Goal: Task Accomplishment & Management: Manage account settings

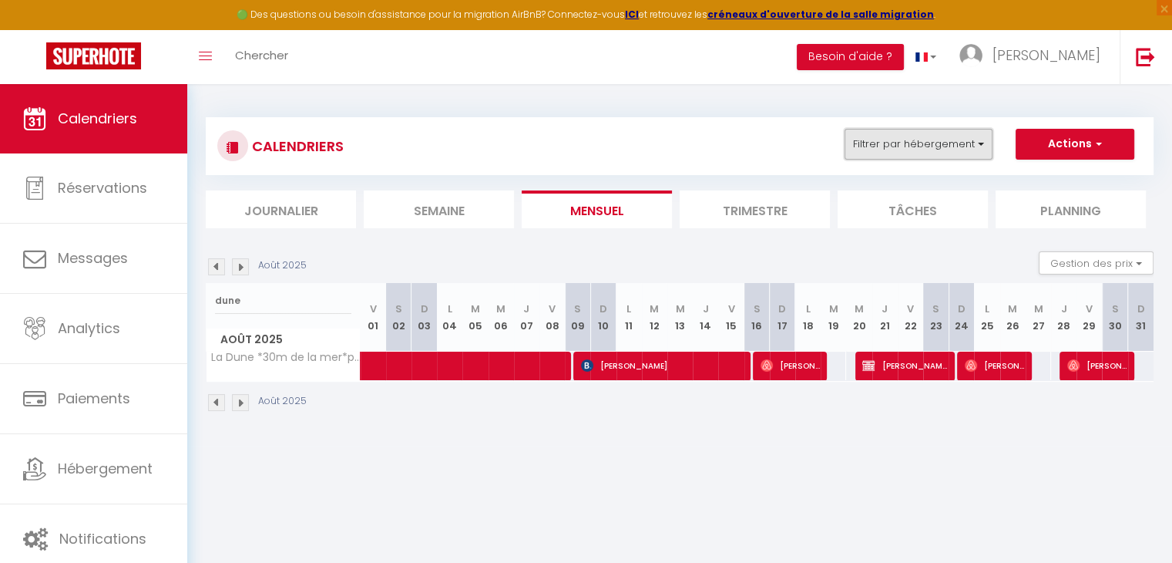
click at [931, 156] on button "Filtrer par hébergement" at bounding box center [919, 144] width 148 height 31
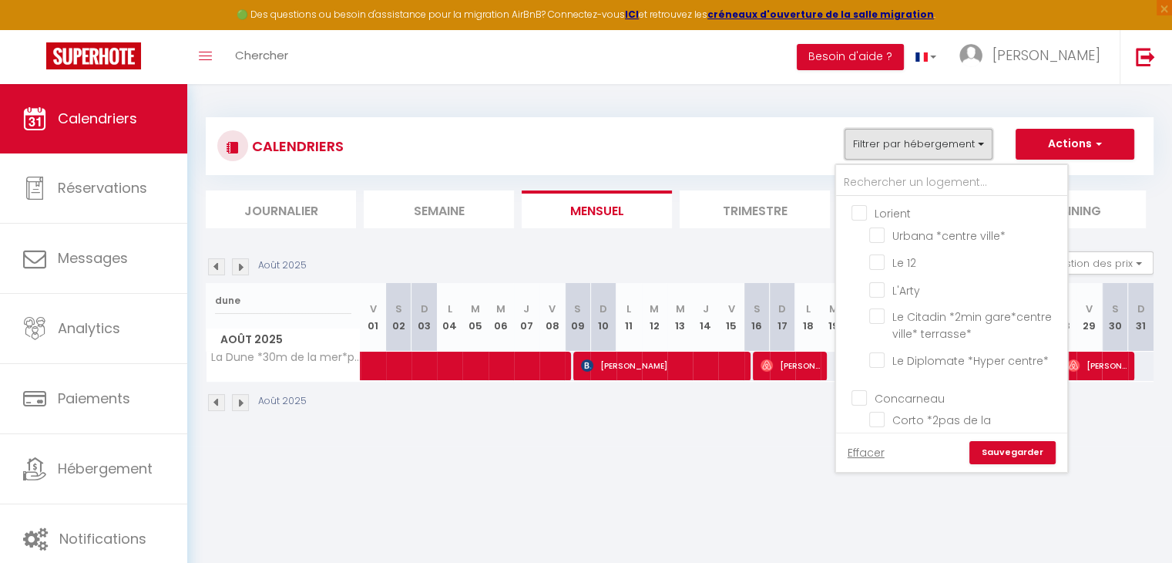
click at [924, 154] on button "Filtrer par hébergement" at bounding box center [919, 144] width 148 height 31
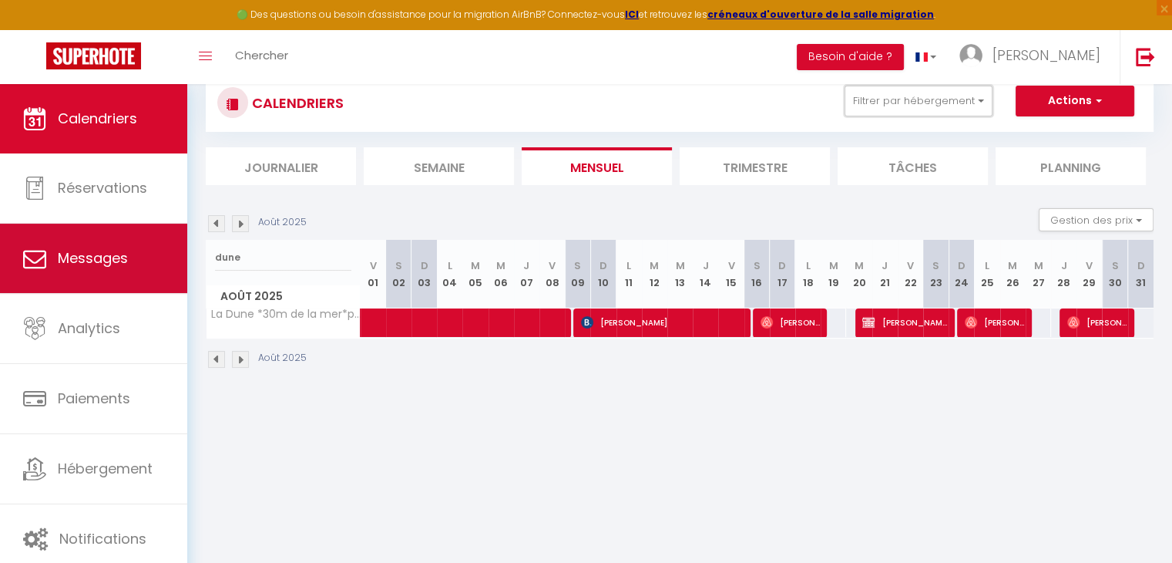
scroll to position [6, 0]
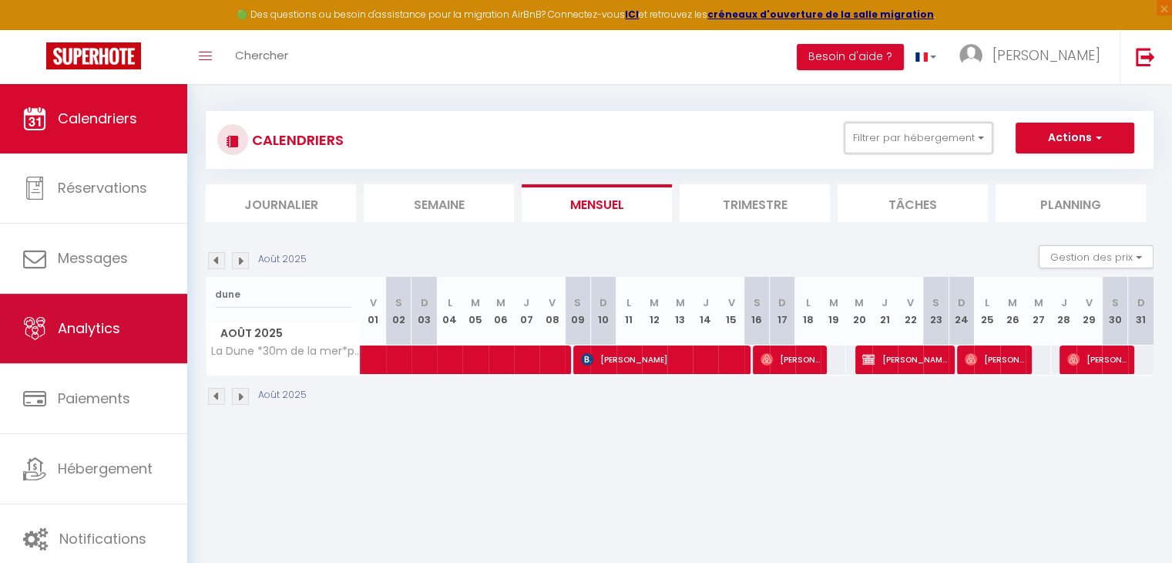
click at [127, 305] on link "Analytics" at bounding box center [93, 328] width 187 height 69
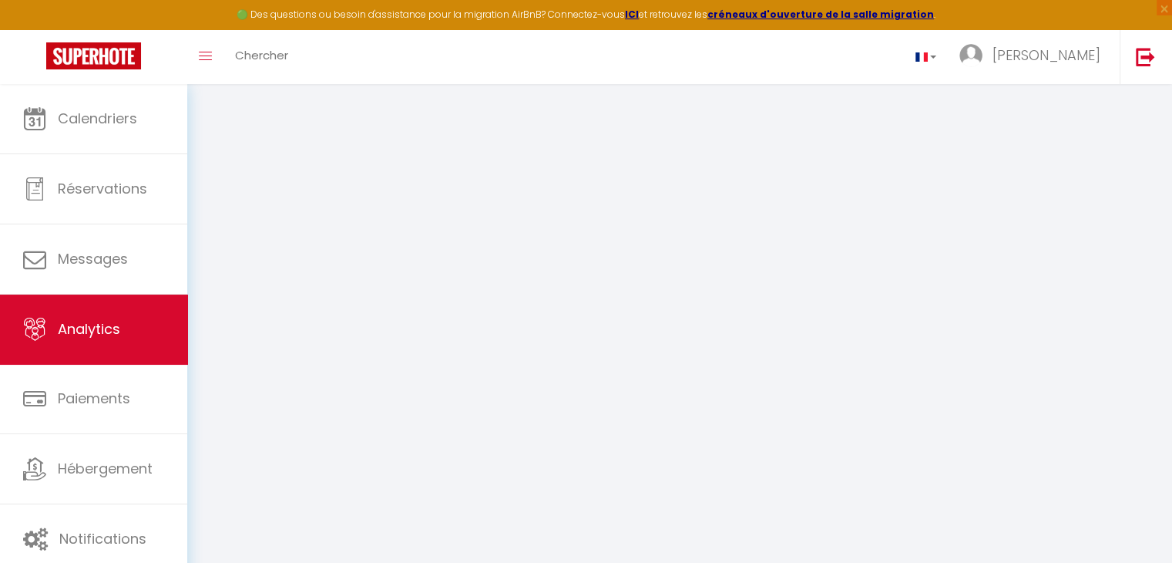
select select "2025"
select select "9"
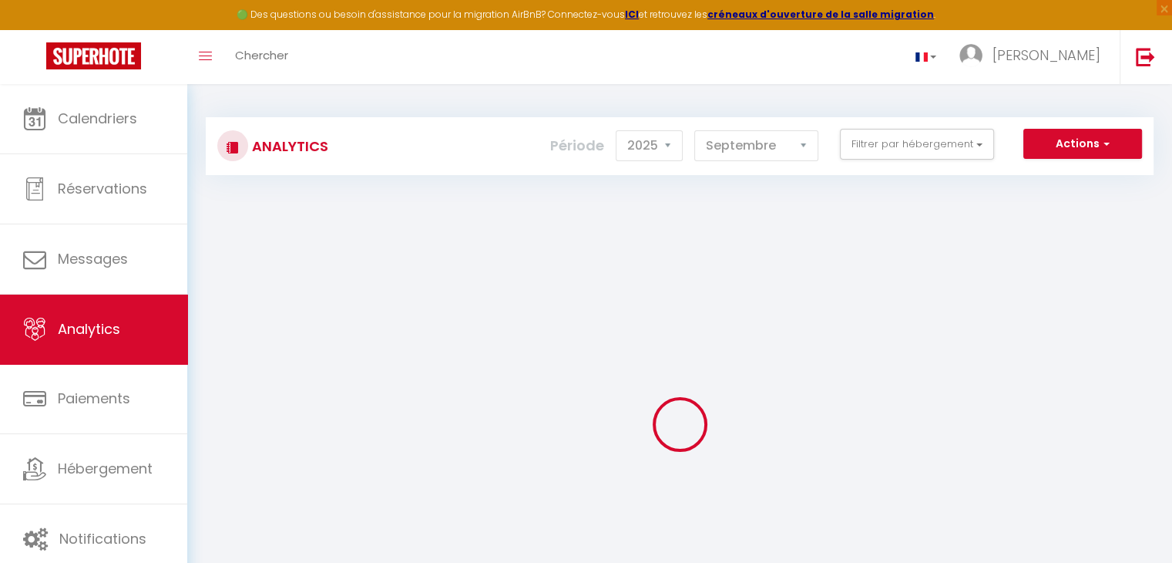
click at [823, 150] on div "Période 2014 2015 2016 2017 2018 2019 2020 2021 2022 2023 2024 2025 2026 2027 […" at bounding box center [690, 146] width 280 height 34
click at [870, 146] on button "Filtrer par hébergement" at bounding box center [917, 144] width 154 height 31
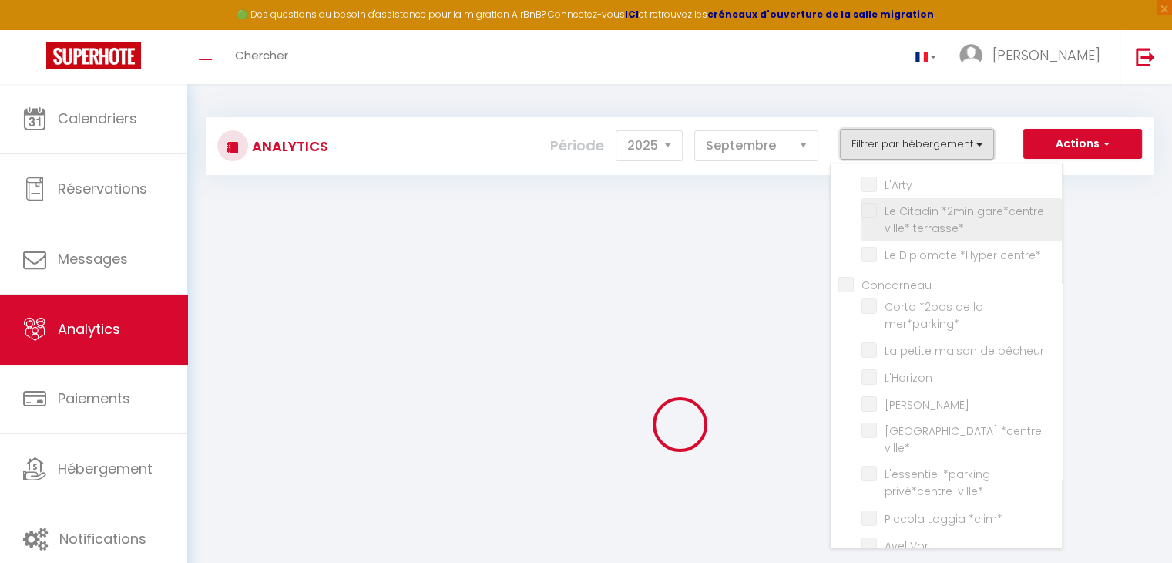
scroll to position [154, 0]
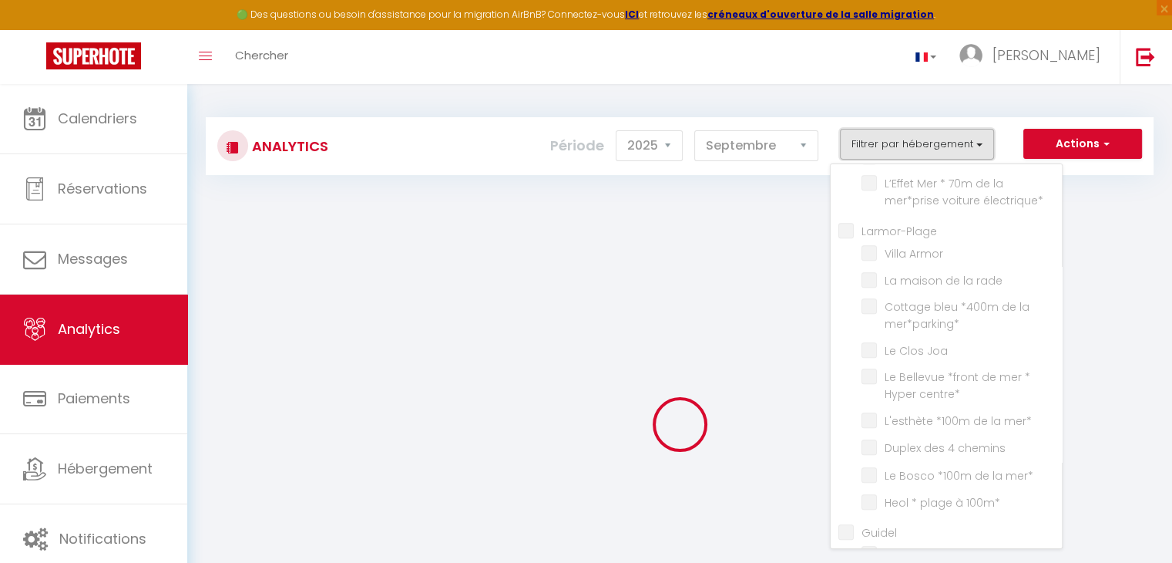
checkbox input "false"
checkbox ville\* "false"
checkbox 12 "false"
checkbox input "false"
checkbox terrasse\* "false"
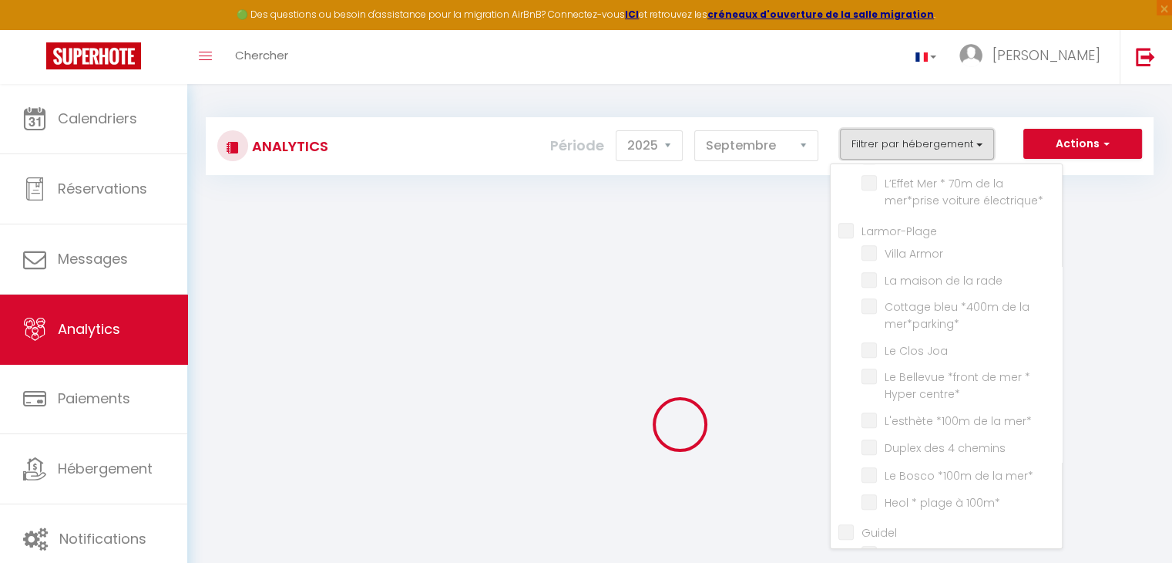
checkbox centre\* "false"
checkbox input "false"
checkbox mer\*parking\* "false"
checkbox pêcheur "false"
checkbox input "false"
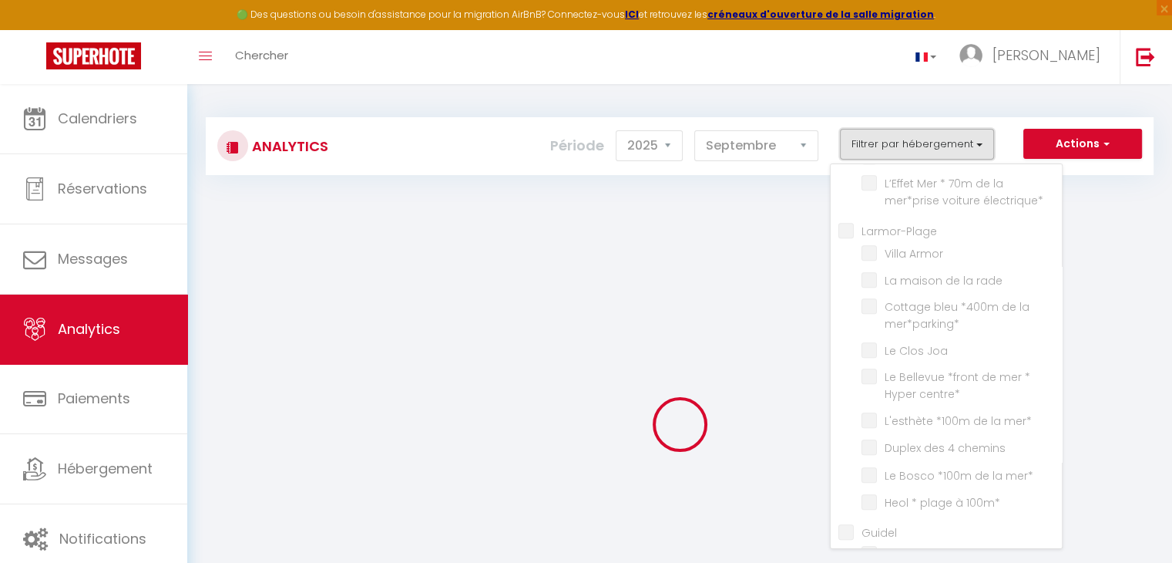
checkbox loulou "false"
checkbox ville\* "false"
checkbox privé\*centre-ville\* "false"
checkbox \*clim\* "false"
checkbox Vor "false"
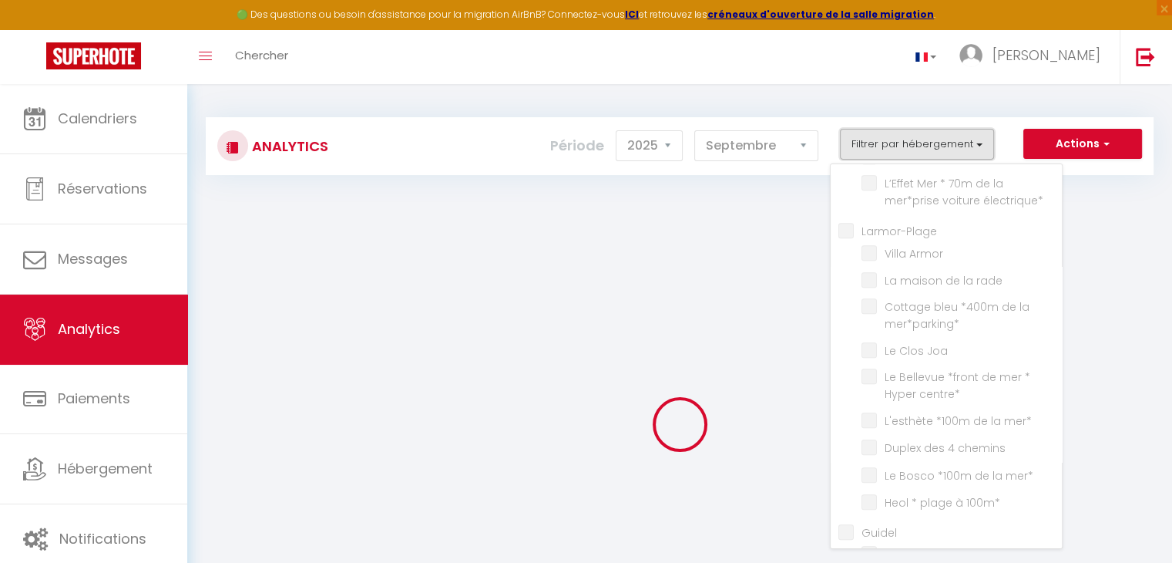
checkbox mer\* "false"
checkbox salé "false"
checkbox vigie "false"
checkbox input "false"
checkbox côtier "false"
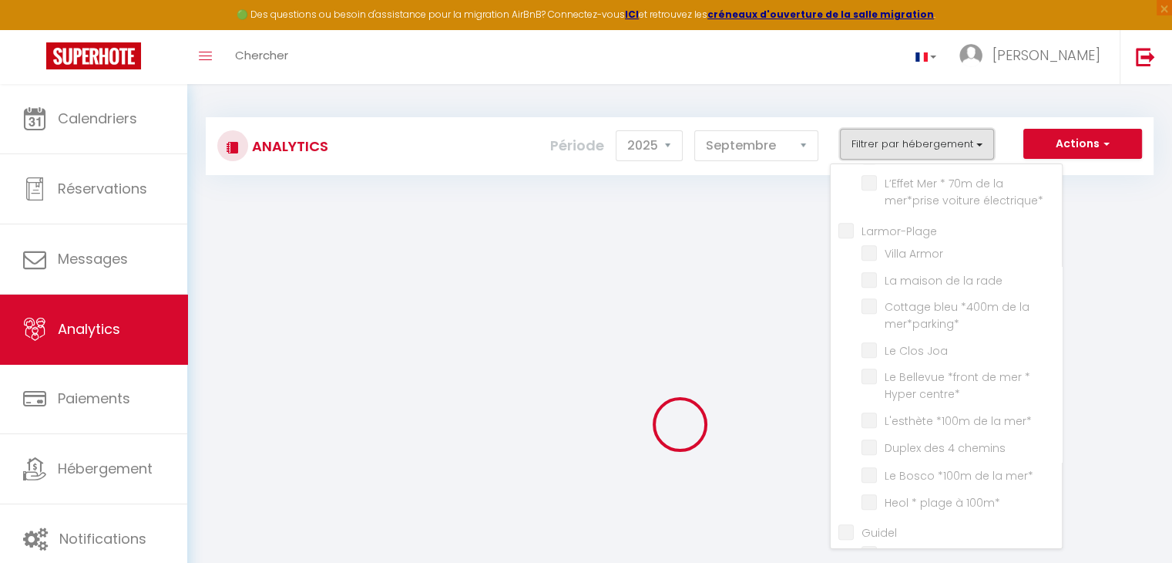
checkbox input "false"
checkbox lucarne "false"
checkbox perchoir "false"
checkbox mer "false"
checkbox Baie "false"
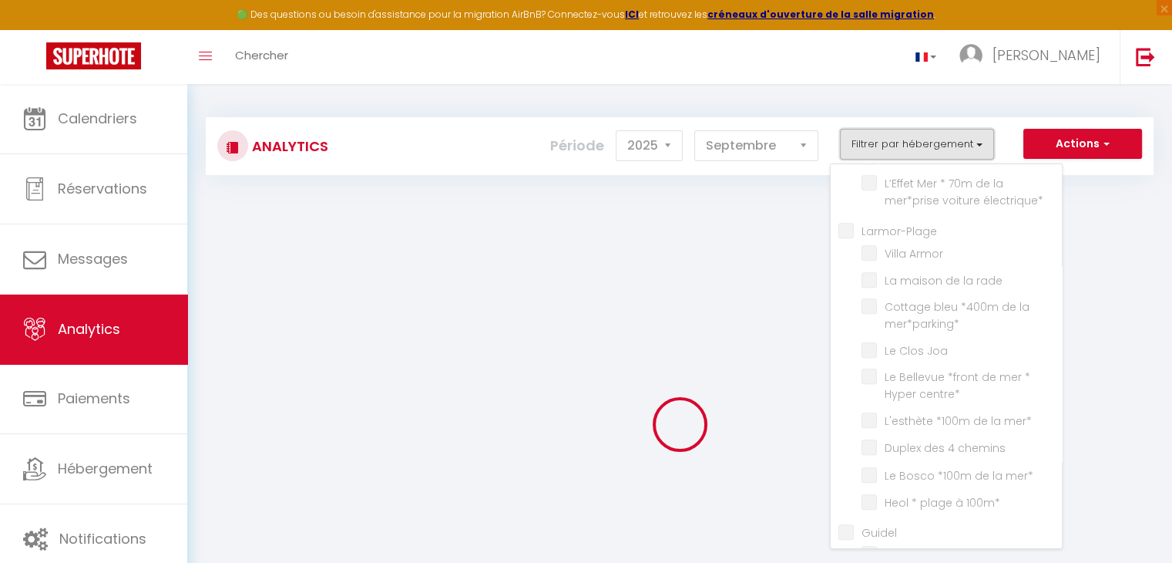
checkbox mer\* "false"
checkbox input "false"
checkbox Melen "false"
checkbox input "false"
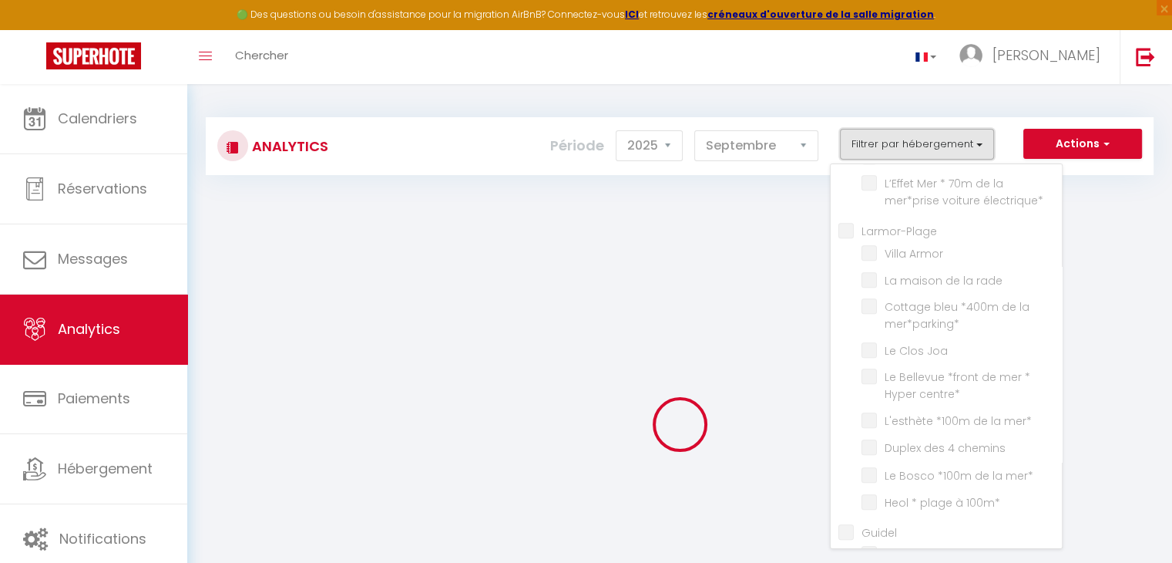
checkbox input "false"
checkbox parking\* "false"
checkbox plage\* "false"
checkbox Maen "false"
checkbox mer\*parking\* "false"
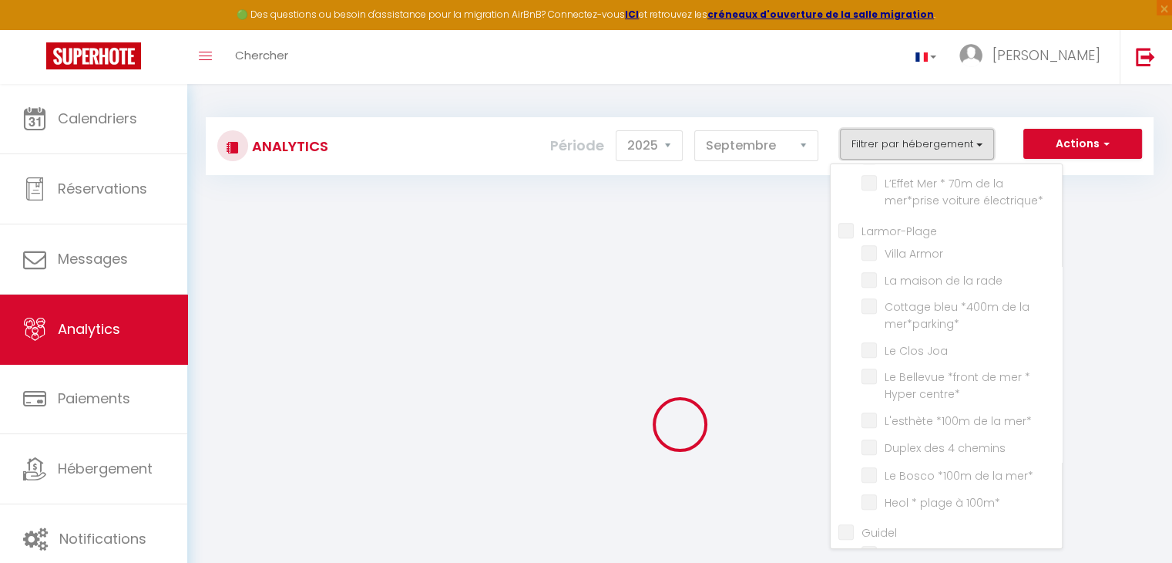
checkbox mer\*parking\* "false"
checkbox Talud "false"
checkbox mer\*parking\* "false"
checkbox Magnolia "false"
checkbox mer\* "false"
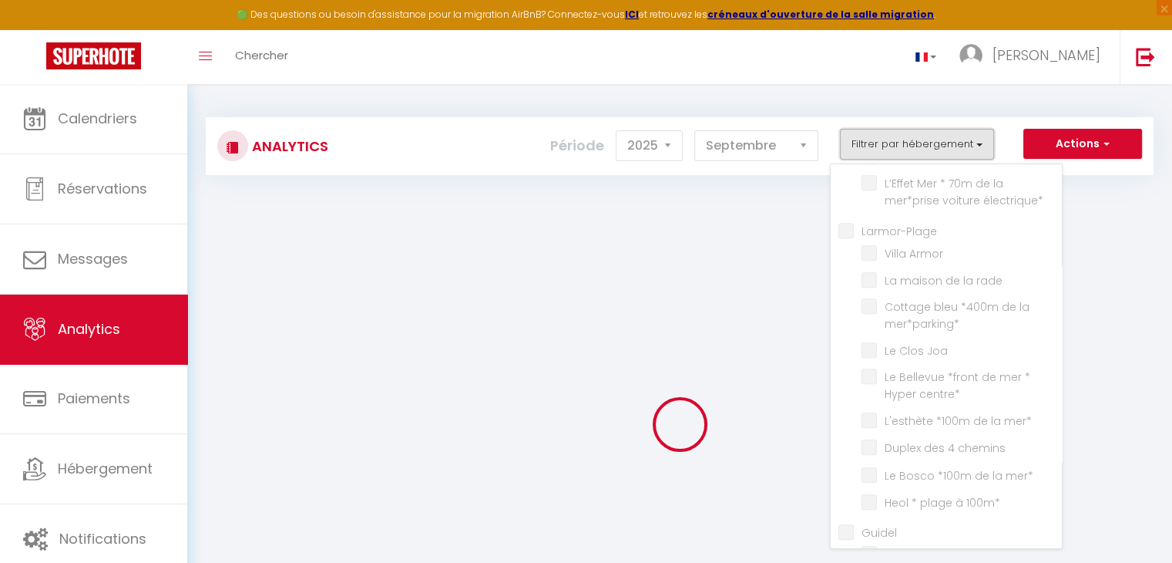
checkbox plage\* "false"
checkbox Mer\* "false"
checkbox pas\* "false"
checkbox mer\* "false"
checkbox input "false"
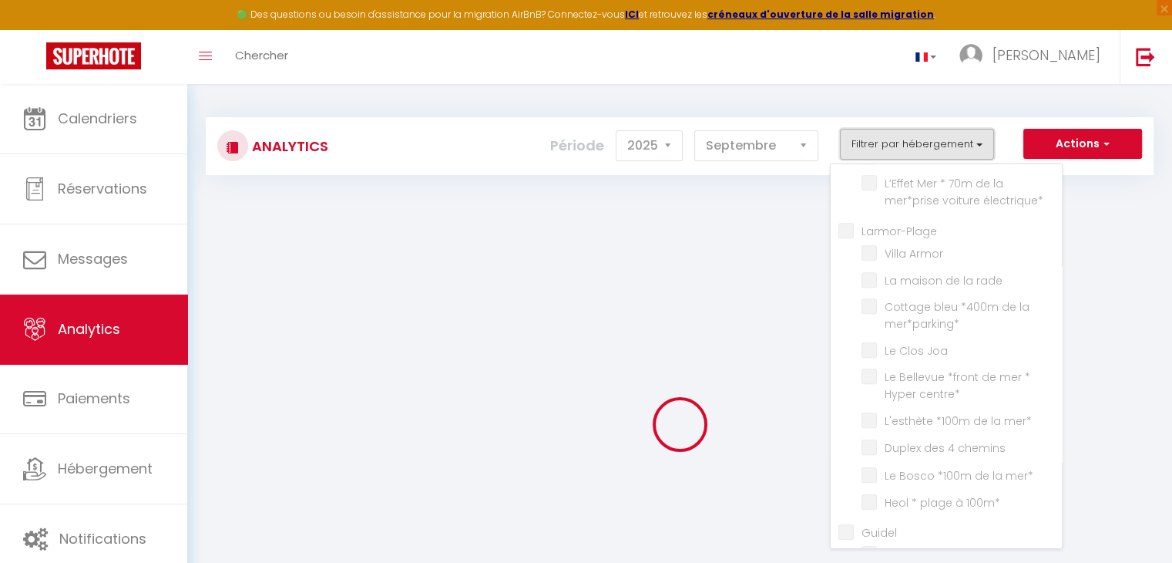
checkbox Inn "false"
checkbox électrique\* "false"
checkbox input "false"
checkbox Armor "false"
checkbox rade "false"
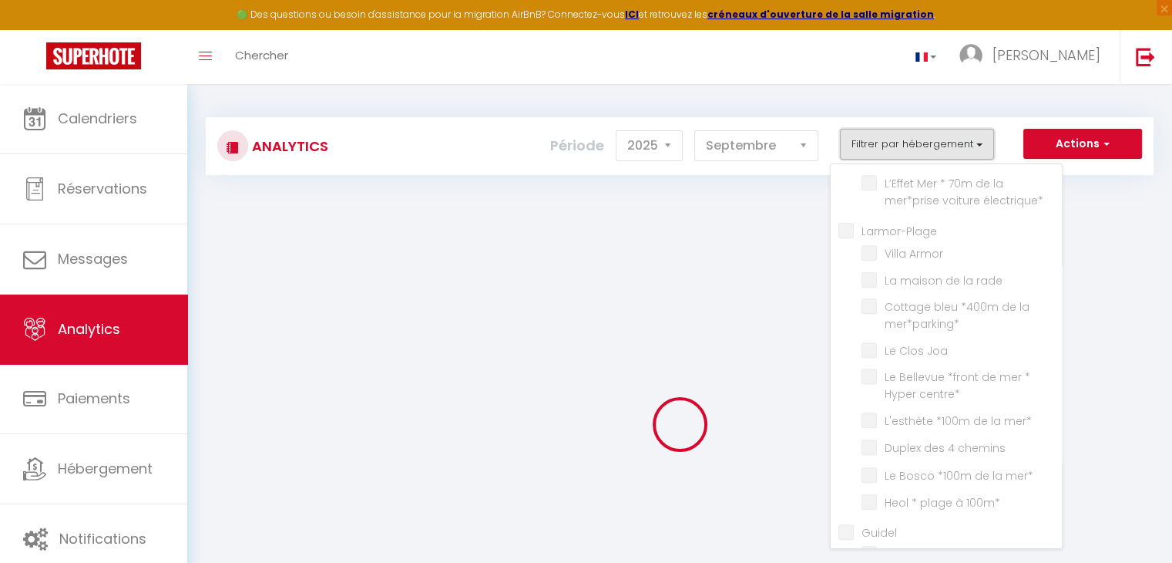
checkbox mer\*parking\* "false"
checkbox Joa "false"
checkbox centre\* "false"
checkbox mer\* "false"
checkbox chemins "false"
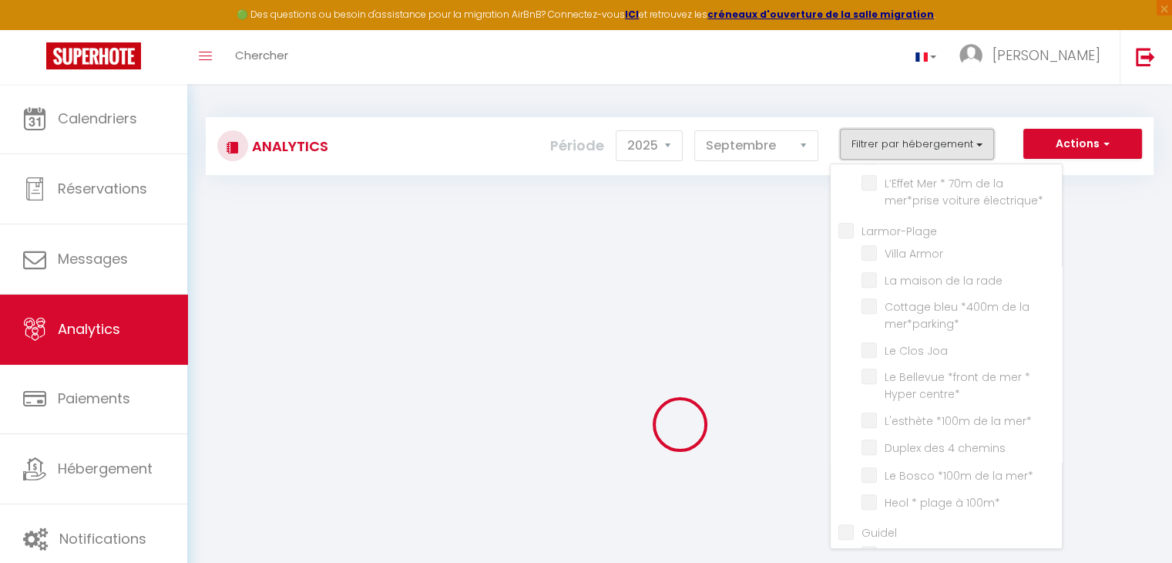
checkbox mer\* "false"
checkbox 100m\* "false"
checkbox input "false"
checkbox plage\* "false"
checkbox 6 "false"
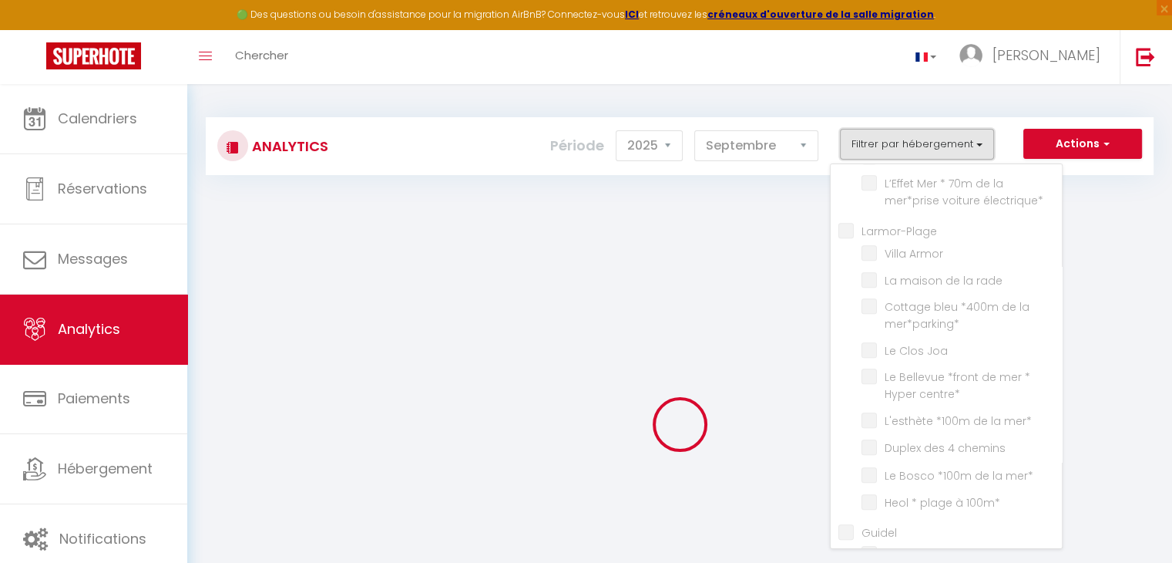
checkbox 5 "false"
checkbox input "false"
checkbox Cottage "false"
checkbox sel "false"
checkbox Alizés "false"
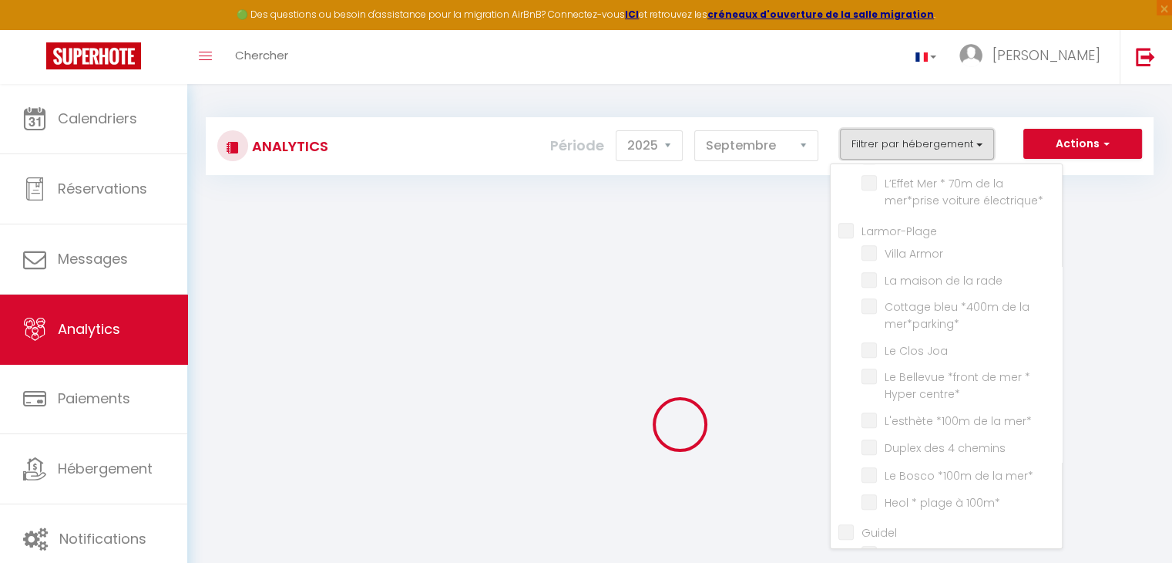
checkbox input "false"
checkbox \*piscine\*Golf\* "false"
checkbox Fouesnant "false"
checkbox input "false"
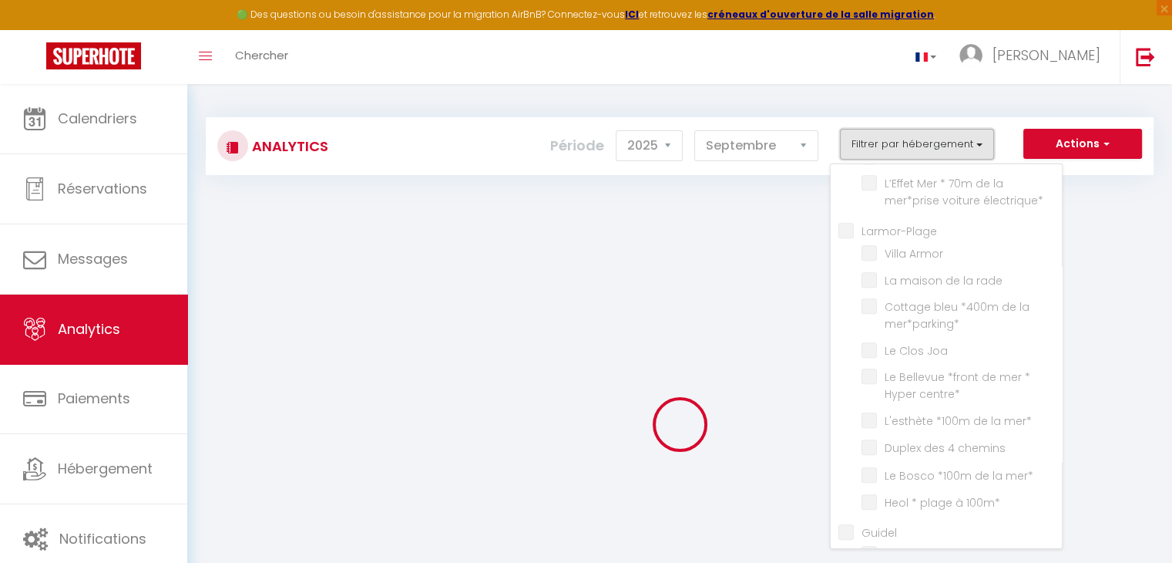
checkbox Sophie "false"
checkbox Anne "false"
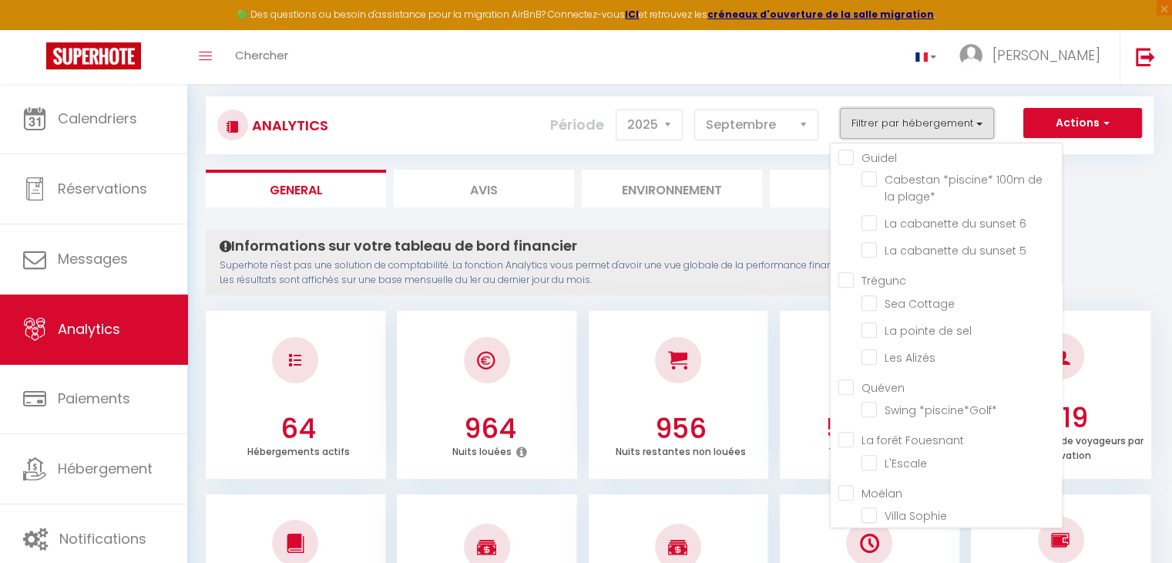
scroll to position [77, 0]
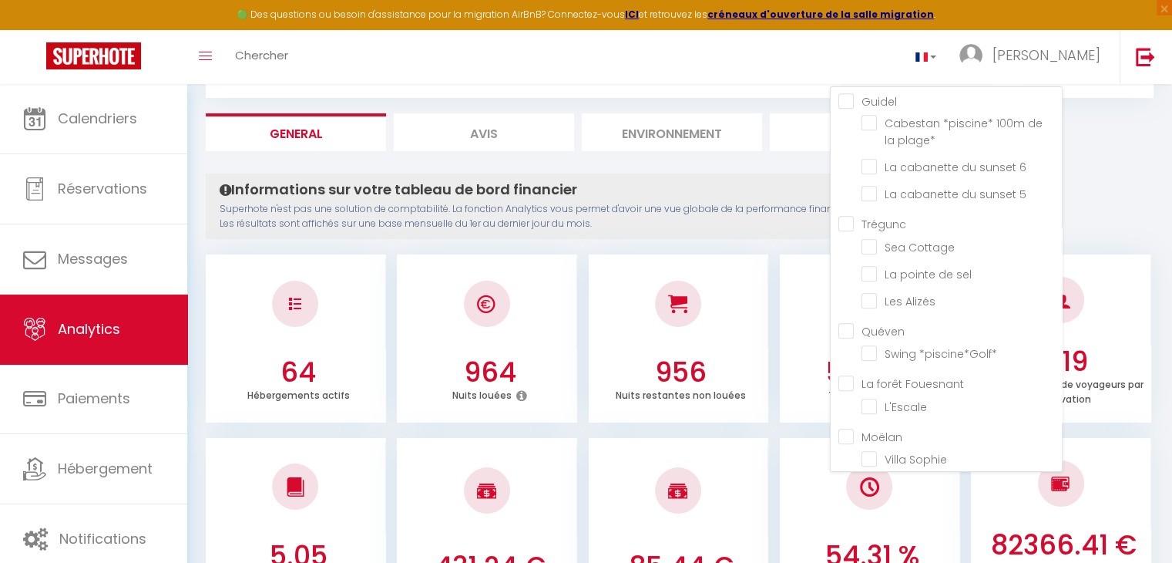
click at [872, 504] on Bro "checkbox" at bounding box center [962, 511] width 200 height 15
checkbox Bro "true"
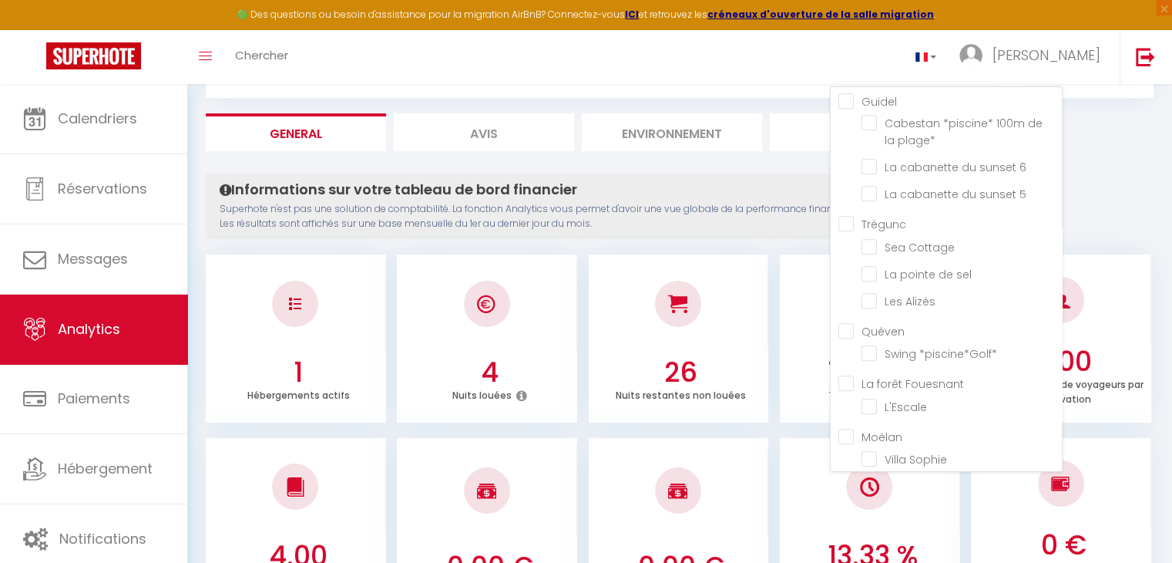
checkbox ville\* "false"
checkbox 12 "false"
checkbox input "false"
checkbox terrasse\* "false"
checkbox centre\* "false"
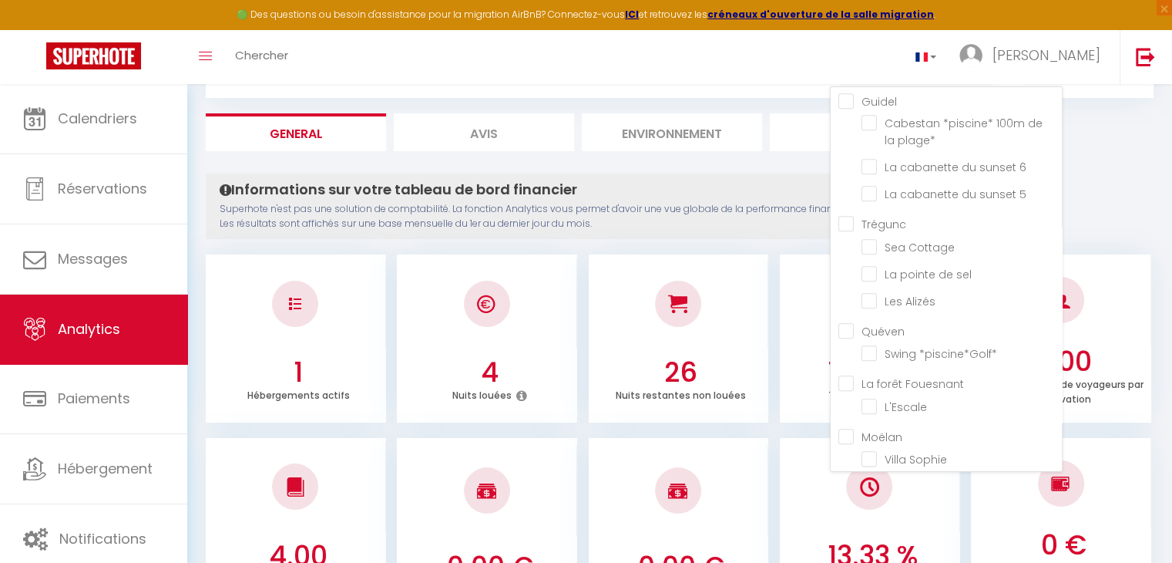
checkbox mer\*parking\* "false"
checkbox pêcheur "false"
checkbox input "false"
checkbox loulou "false"
checkbox ville\* "false"
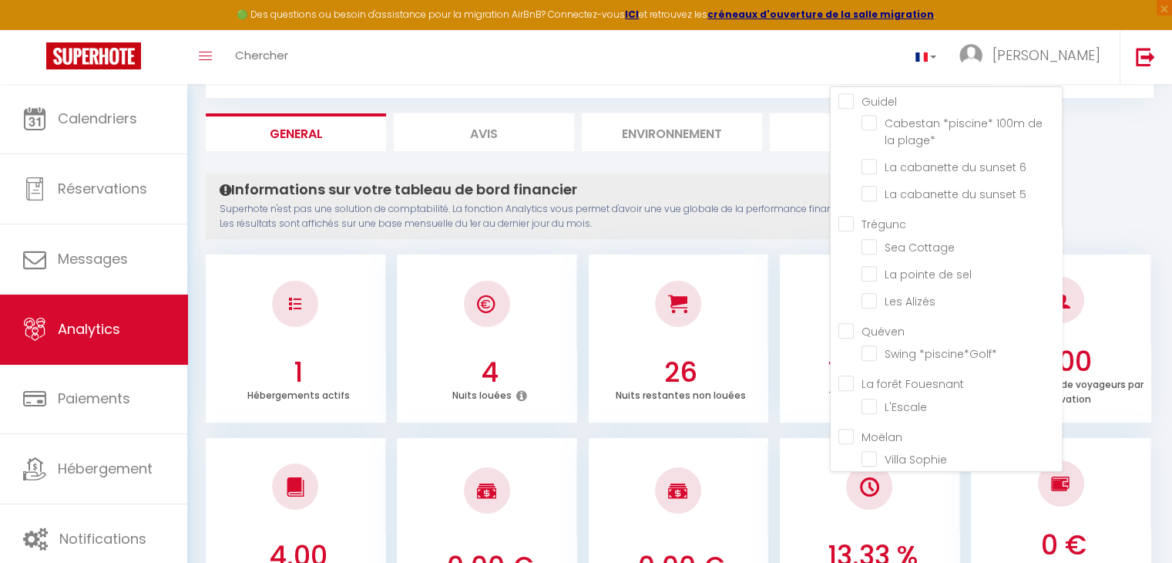
checkbox privé\*centre-ville\* "false"
checkbox \*clim\* "false"
checkbox Vor "false"
checkbox mer\* "false"
checkbox salé "false"
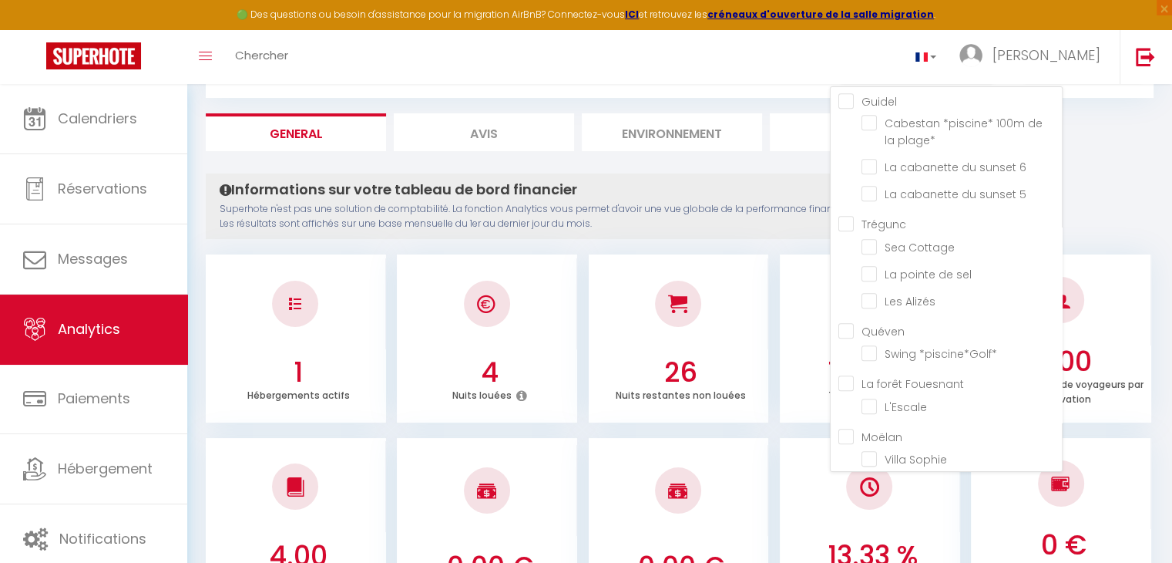
checkbox vigie "false"
checkbox input "false"
checkbox côtier "false"
checkbox input "false"
checkbox lucarne "false"
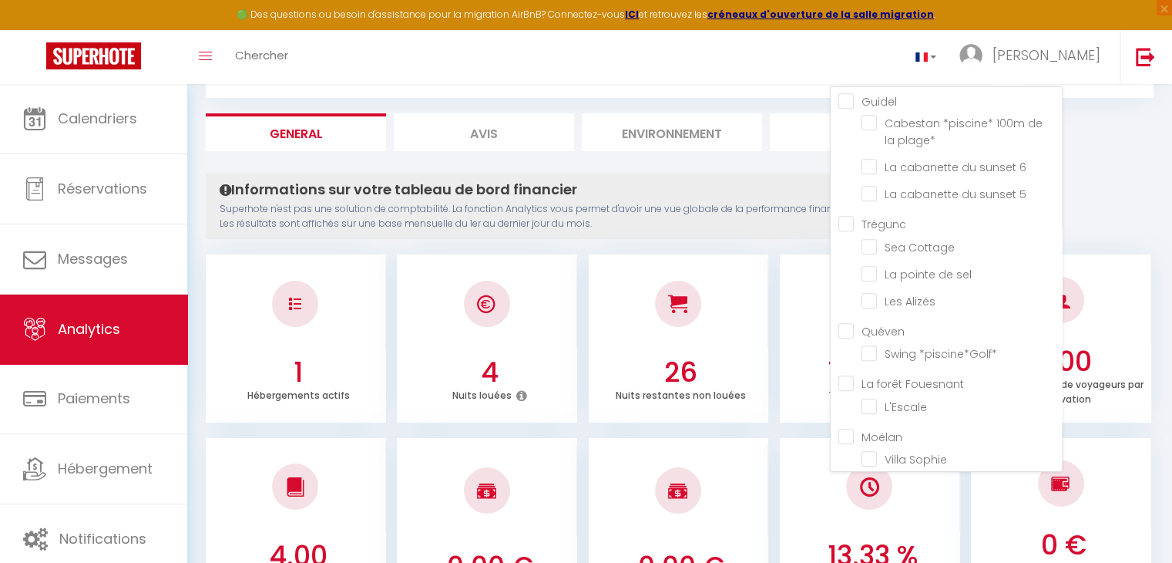
checkbox perchoir "false"
checkbox mer "false"
checkbox Baie "false"
checkbox mer\* "false"
checkbox input "false"
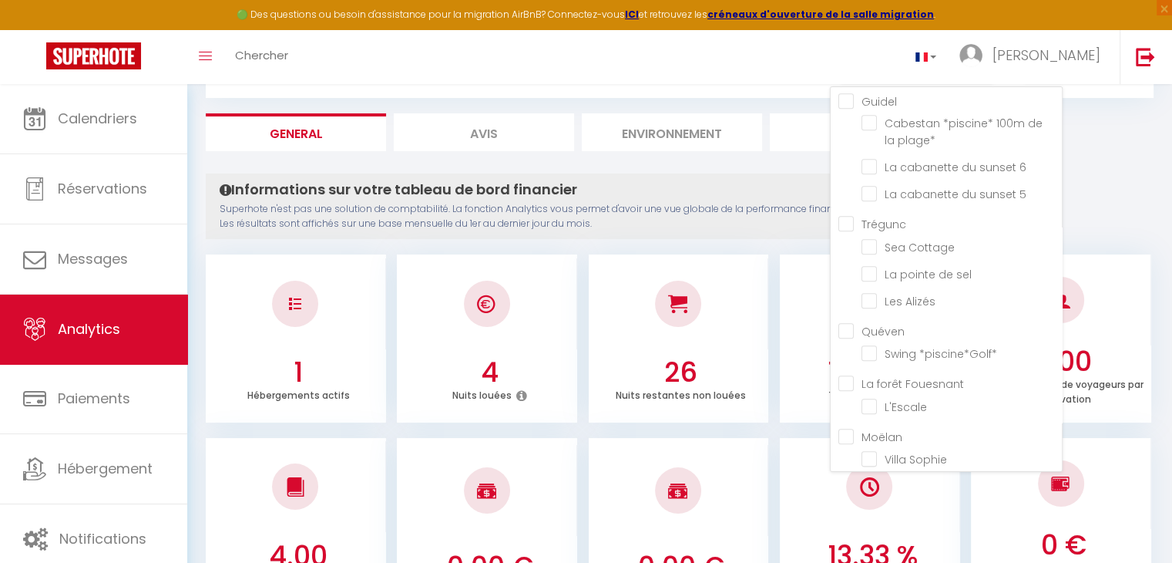
checkbox Melen "false"
checkbox input "false"
checkbox parking\* "false"
checkbox plage\* "false"
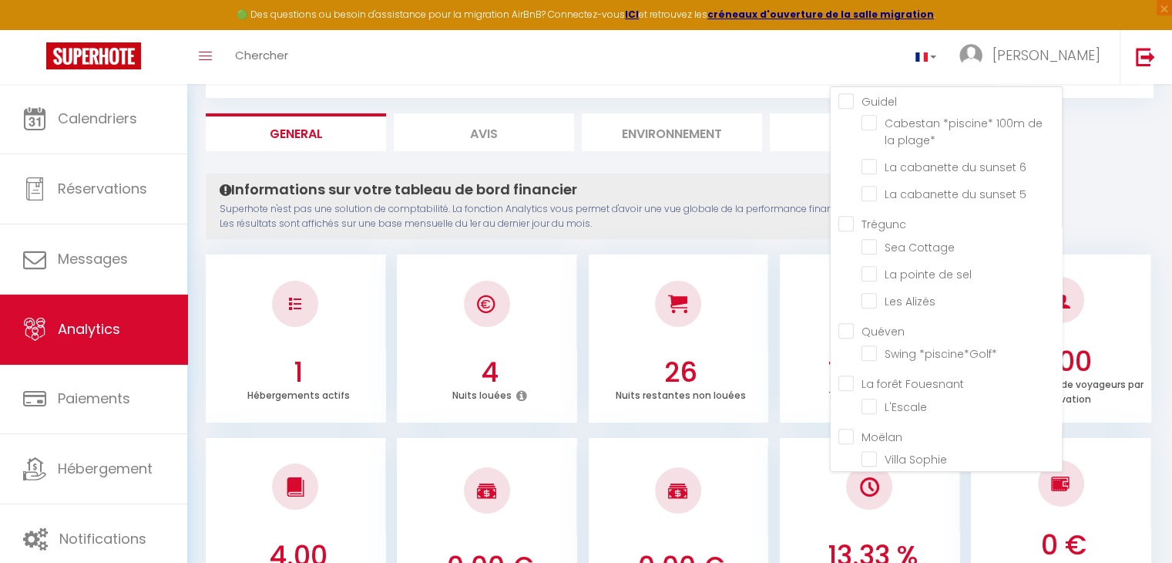
checkbox Maen "false"
checkbox mer\*parking\* "false"
checkbox Talud "false"
checkbox mer\*parking\* "false"
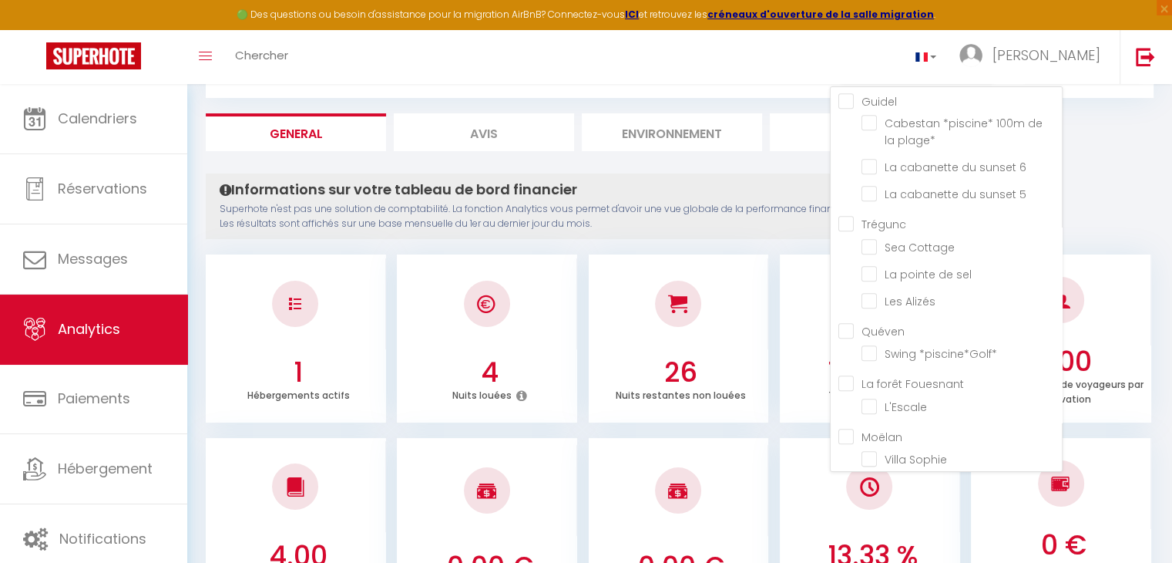
checkbox Magnolia "false"
checkbox mer\* "false"
checkbox plage\* "false"
checkbox Mer\* "false"
checkbox pas\* "false"
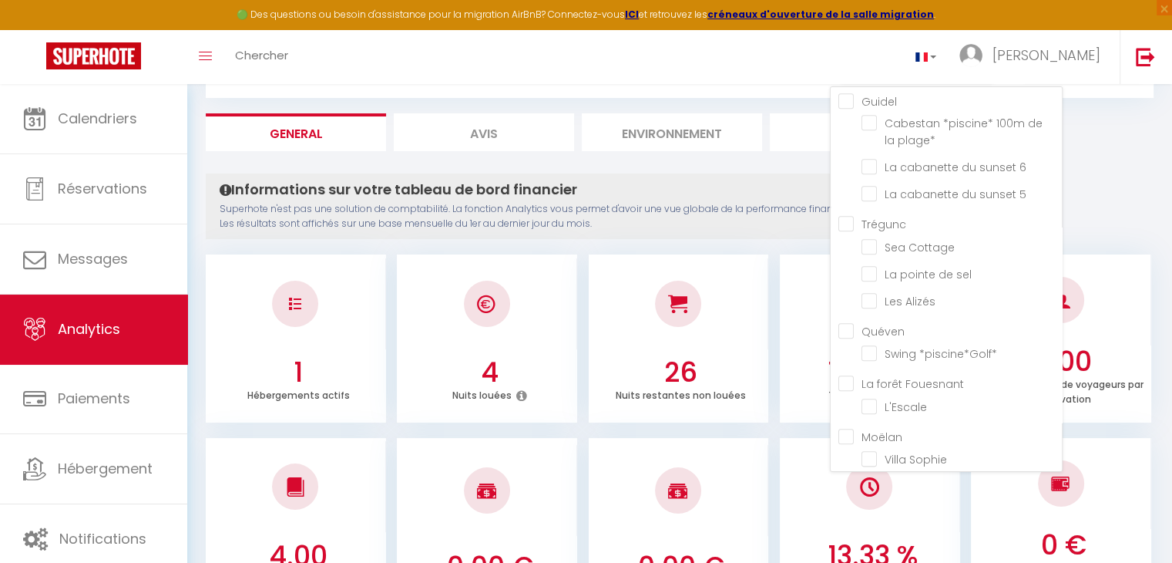
checkbox mer\* "false"
checkbox input "false"
checkbox Inn "false"
checkbox électrique\* "false"
checkbox Armor "false"
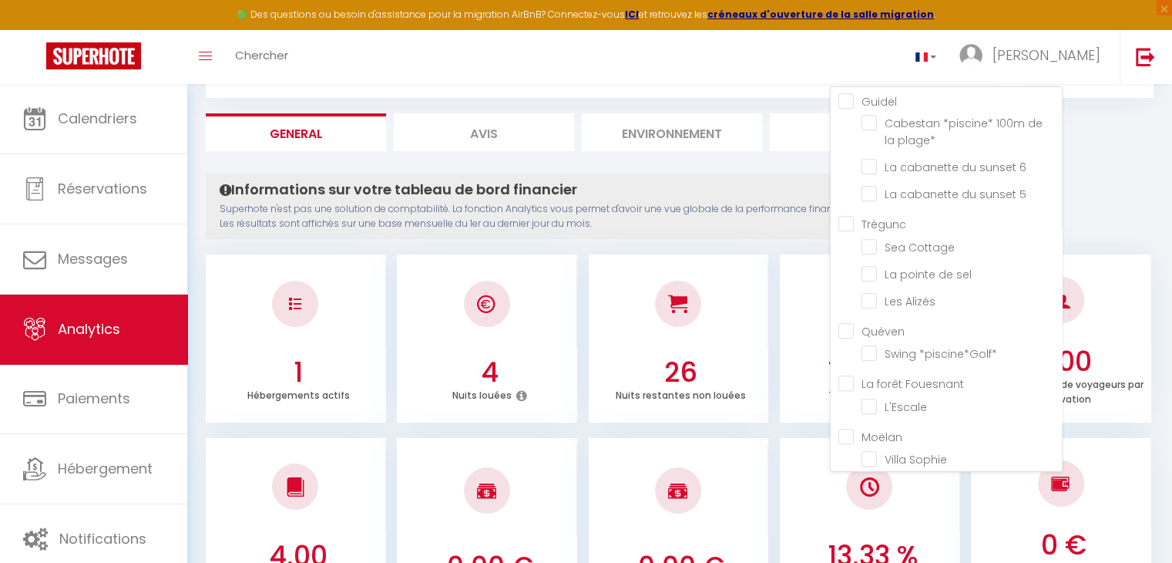
checkbox rade "false"
checkbox mer\*parking\* "false"
checkbox Joa "false"
checkbox centre\* "false"
checkbox mer\* "false"
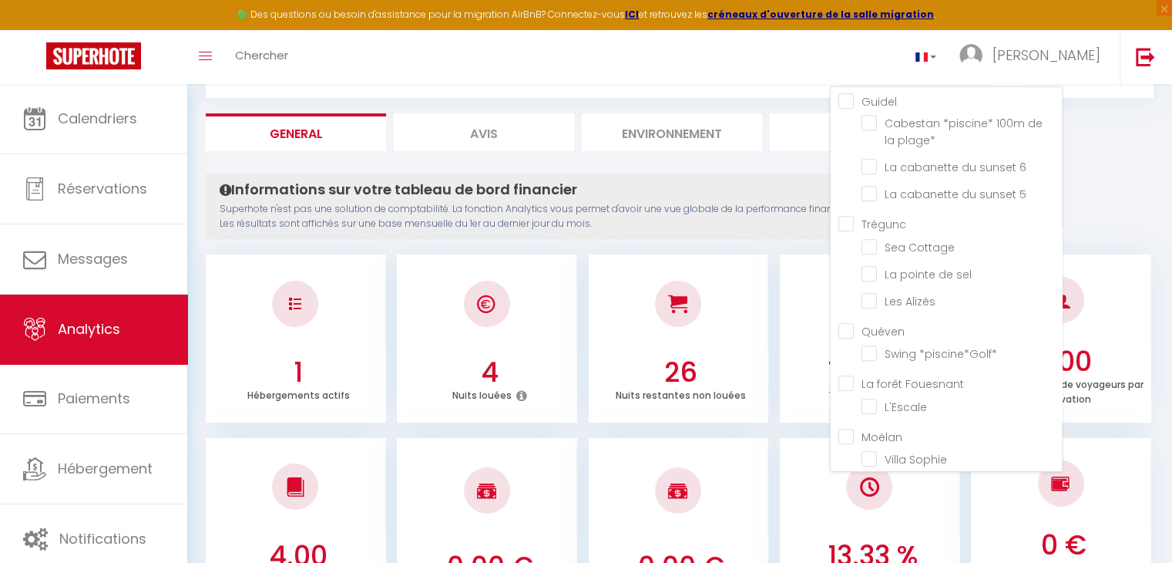
checkbox chemins "false"
checkbox mer\* "false"
checkbox 100m\* "false"
checkbox plage\* "false"
checkbox 6 "false"
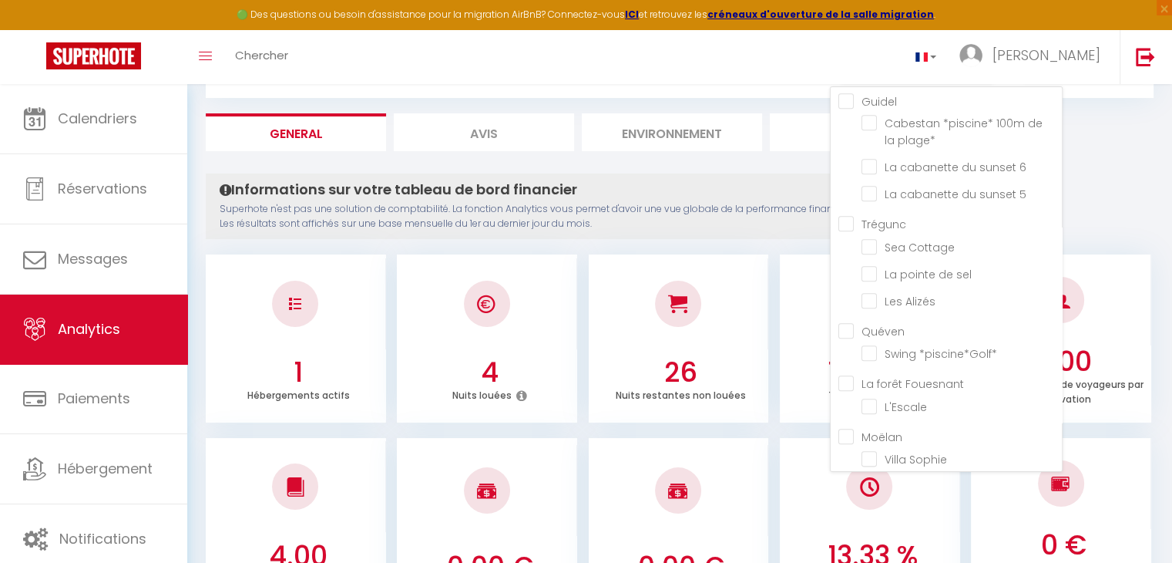
checkbox 5 "false"
checkbox Cottage "false"
checkbox sel "false"
checkbox Alizés "false"
checkbox \*piscine\*Golf\* "false"
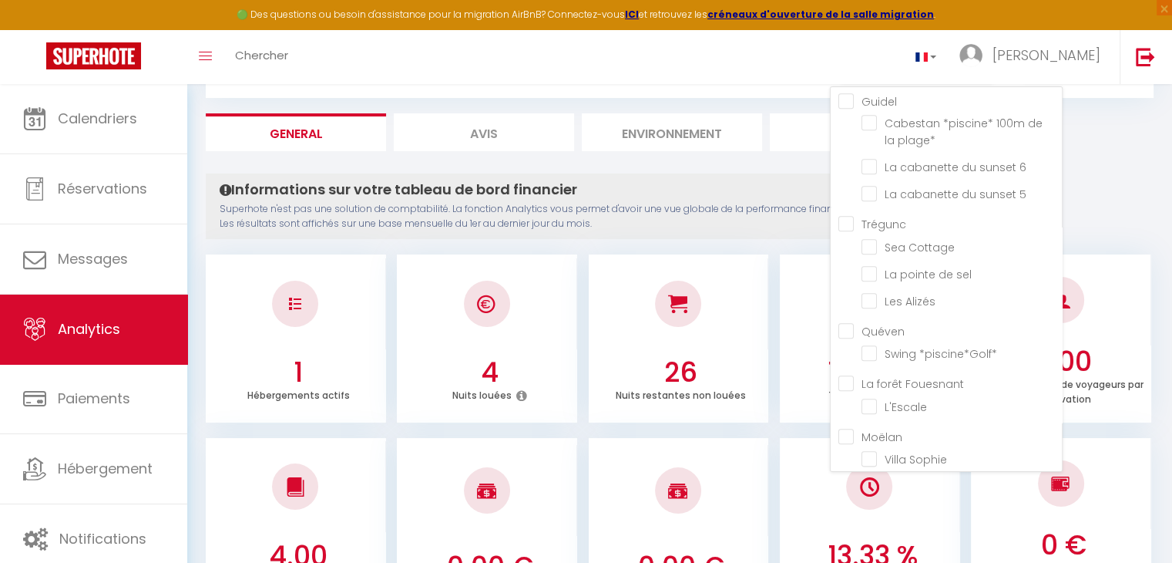
checkbox input "false"
checkbox Sophie "false"
checkbox Anne "false"
click at [783, 144] on li "Marché" at bounding box center [860, 132] width 180 height 38
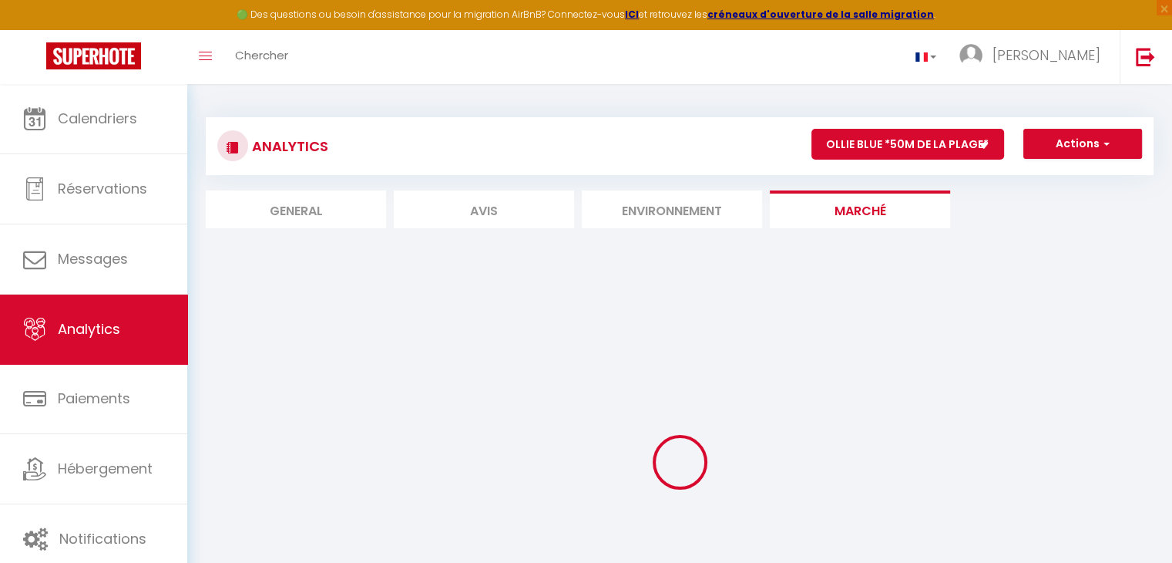
select select "42550"
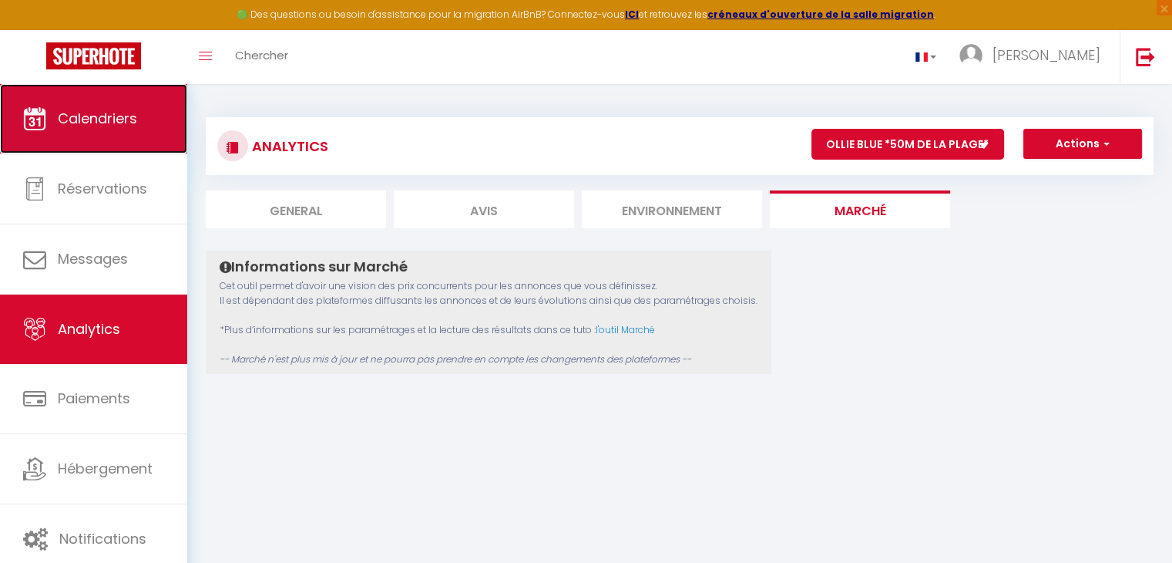
click at [114, 112] on span "Calendriers" at bounding box center [97, 118] width 79 height 19
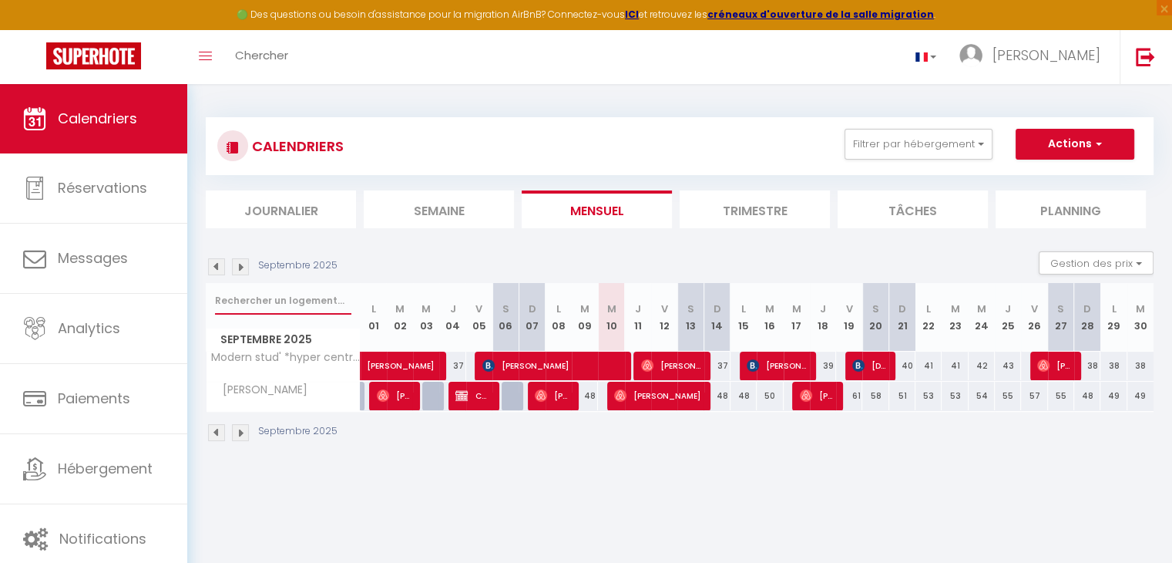
click at [260, 303] on input "text" at bounding box center [283, 301] width 136 height 28
click at [291, 305] on input "text" at bounding box center [283, 301] width 136 height 28
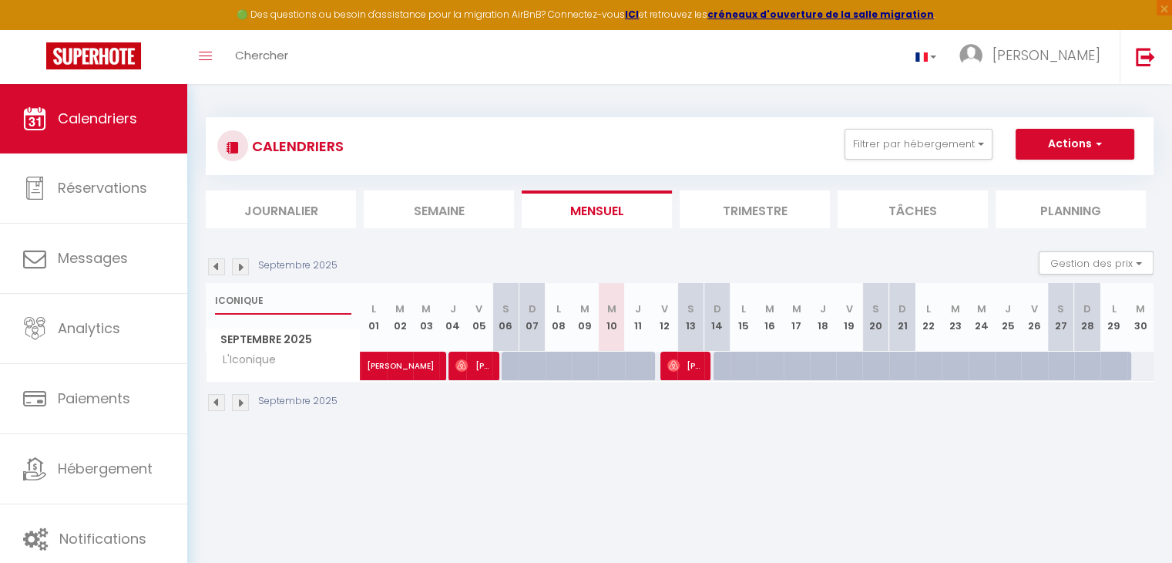
type input "ICONIQUE"
click at [281, 284] on div "ICONIQUE" at bounding box center [283, 300] width 153 height 35
click at [284, 294] on input "ICONIQUE" at bounding box center [283, 301] width 136 height 28
checkbox input "false"
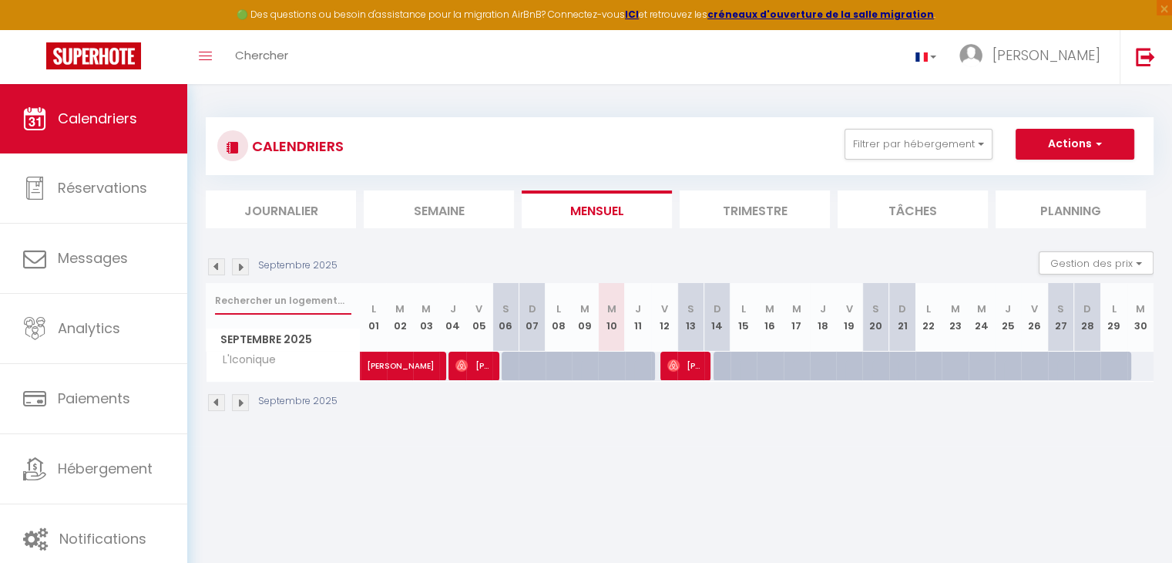
checkbox input "false"
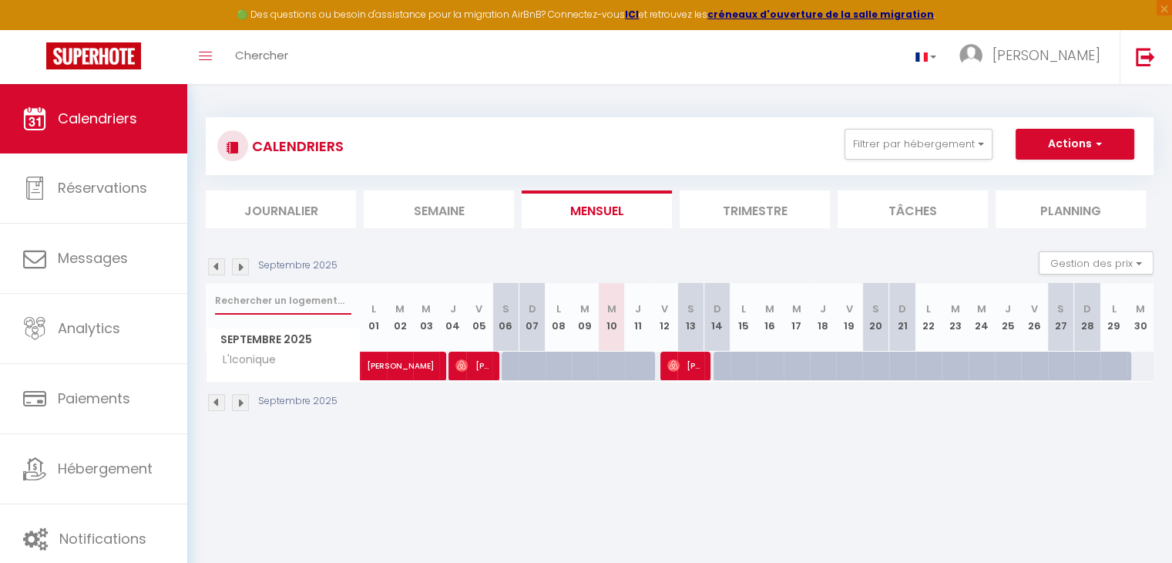
checkbox input "false"
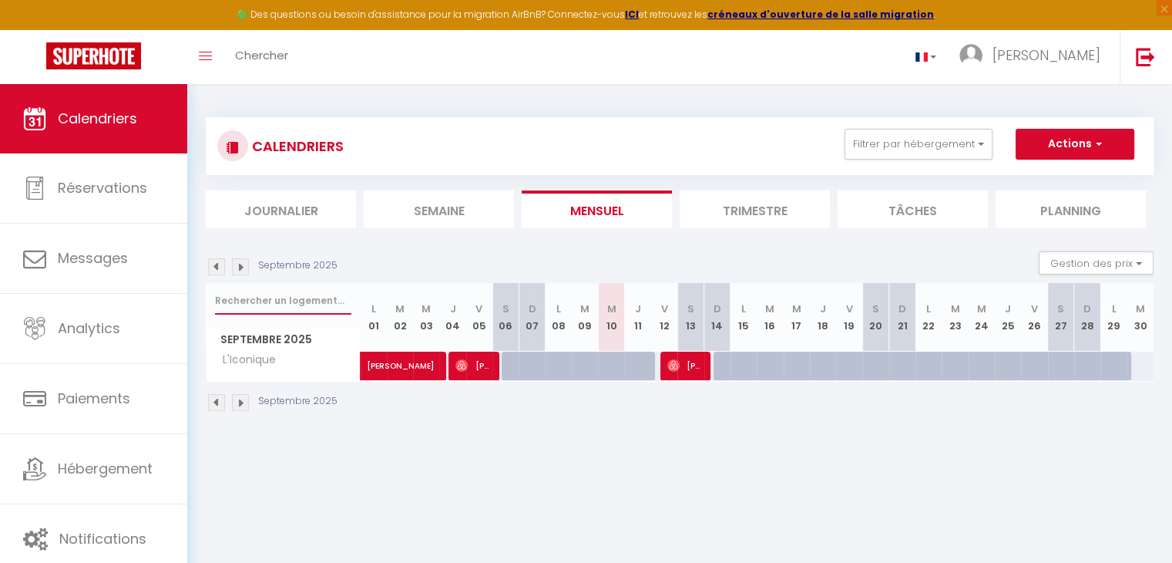
checkbox input "false"
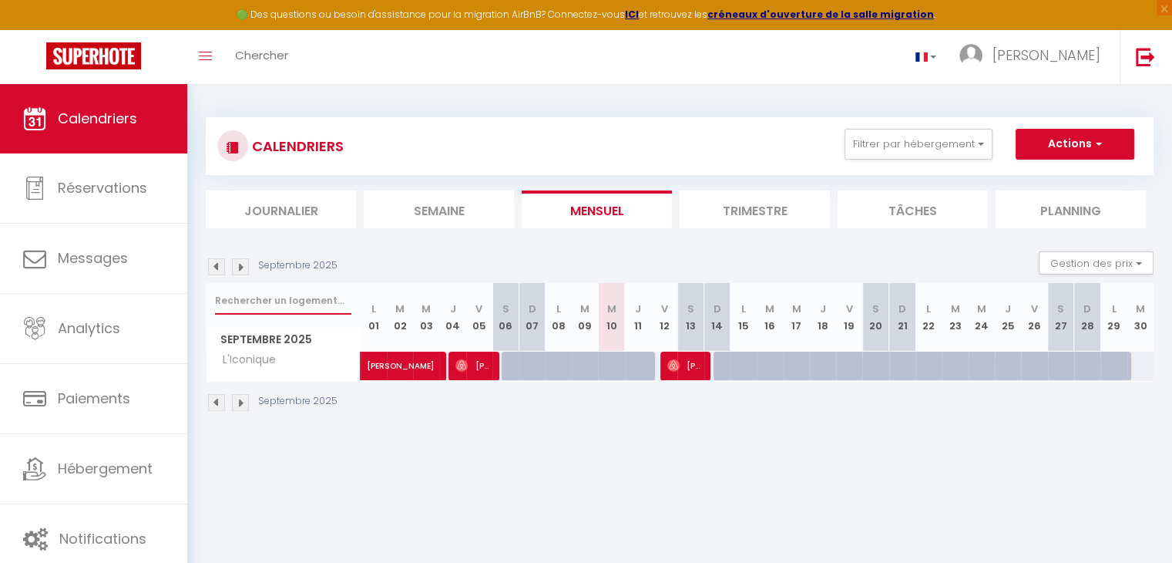
checkbox input "false"
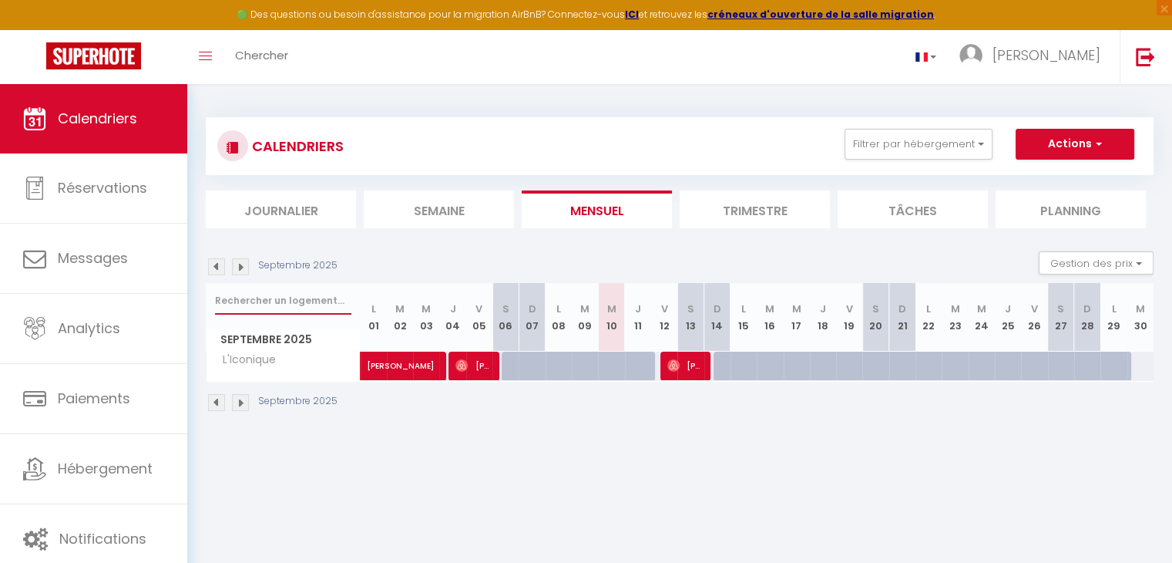
checkbox input "false"
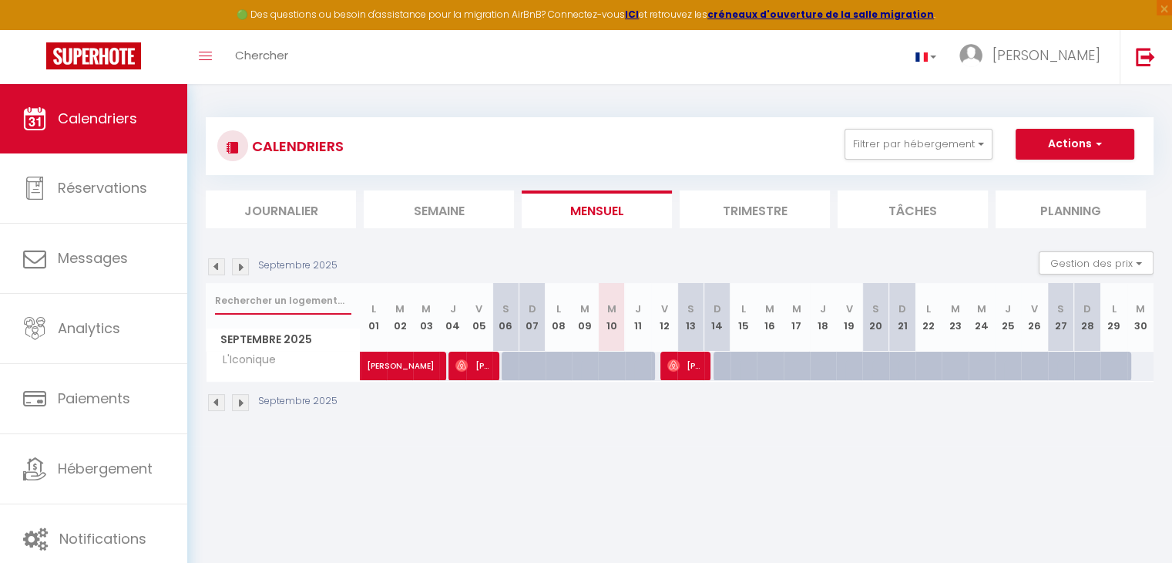
checkbox input "false"
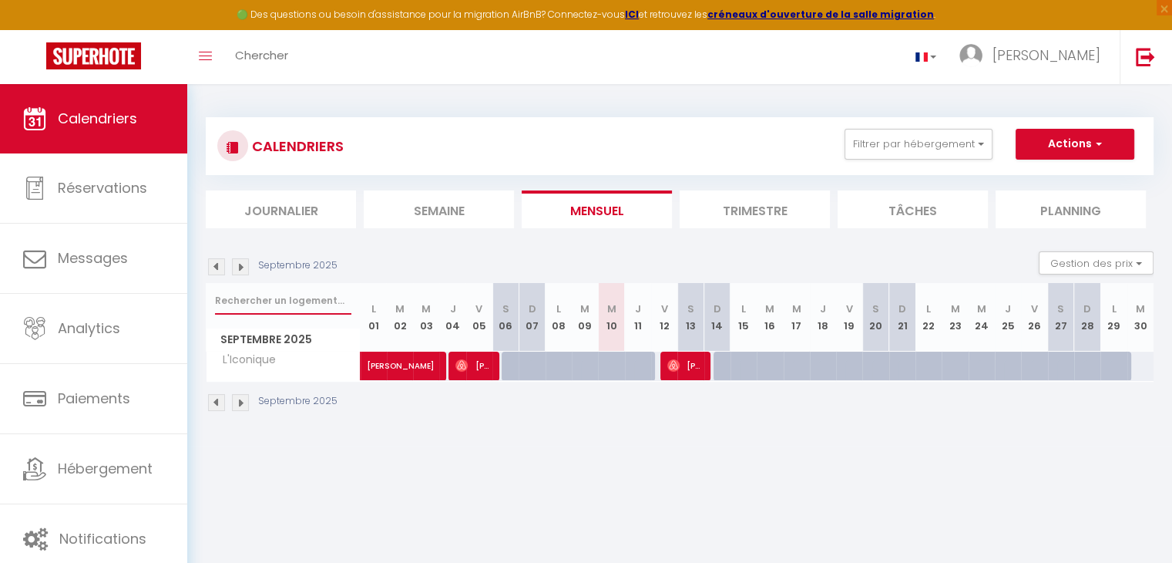
checkbox input "false"
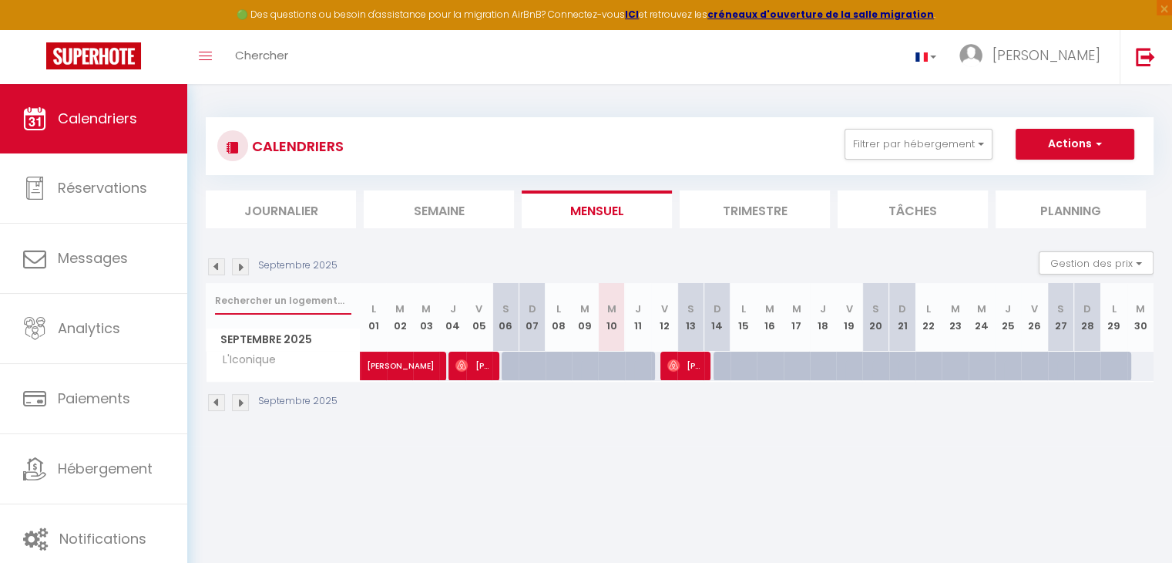
checkbox input "false"
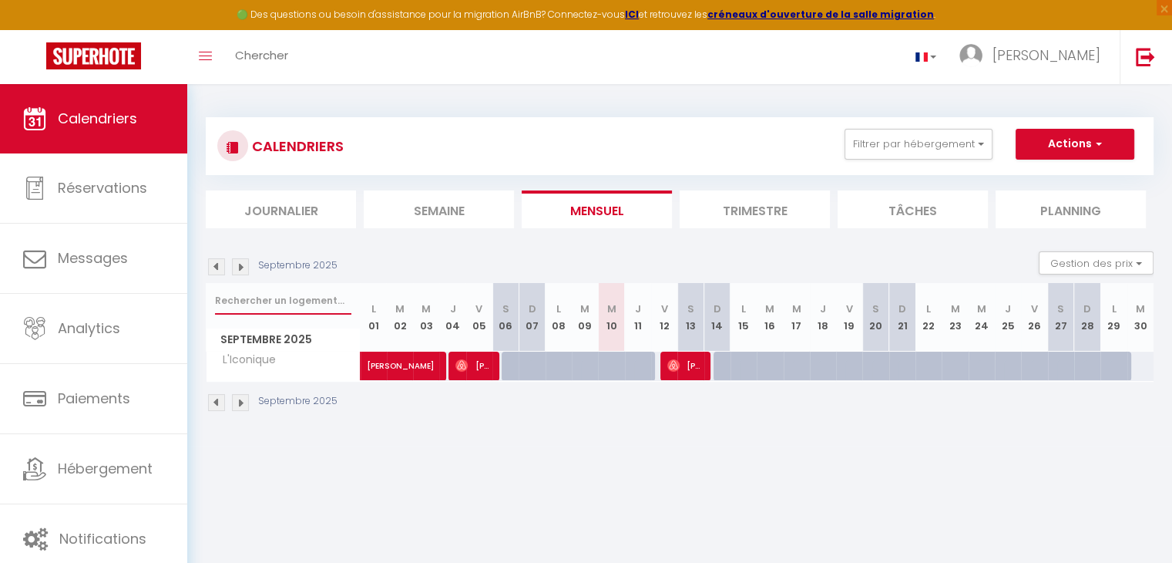
checkbox input "false"
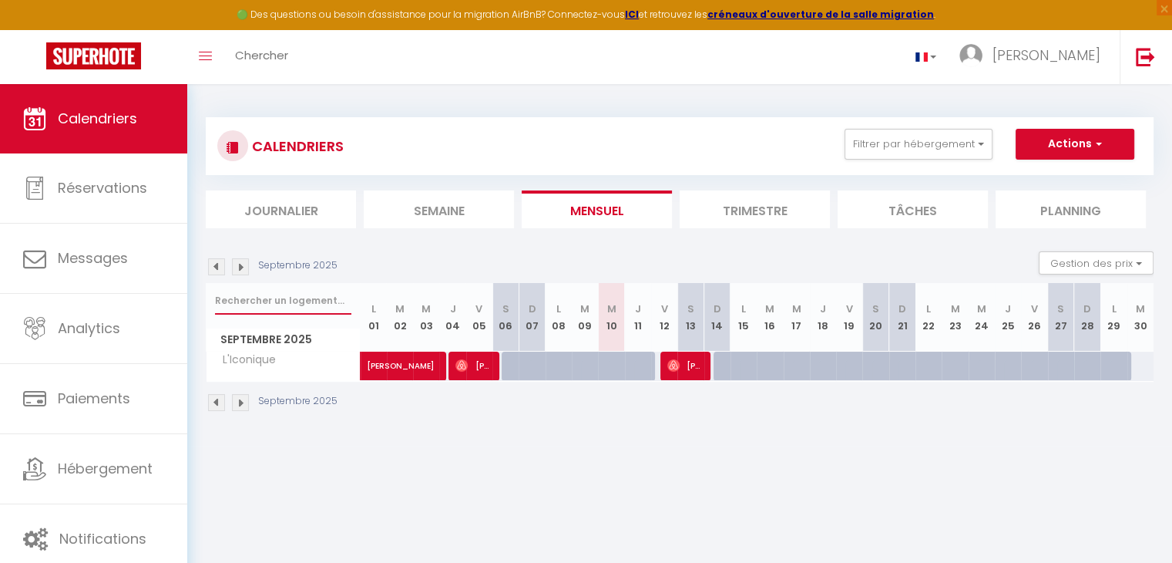
checkbox input "false"
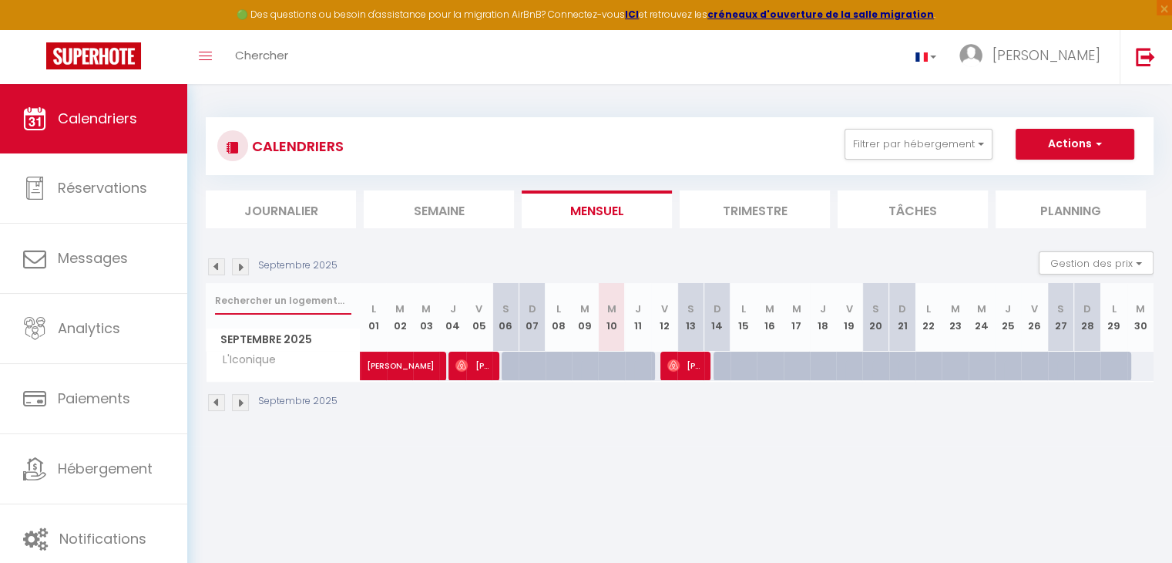
checkbox input "false"
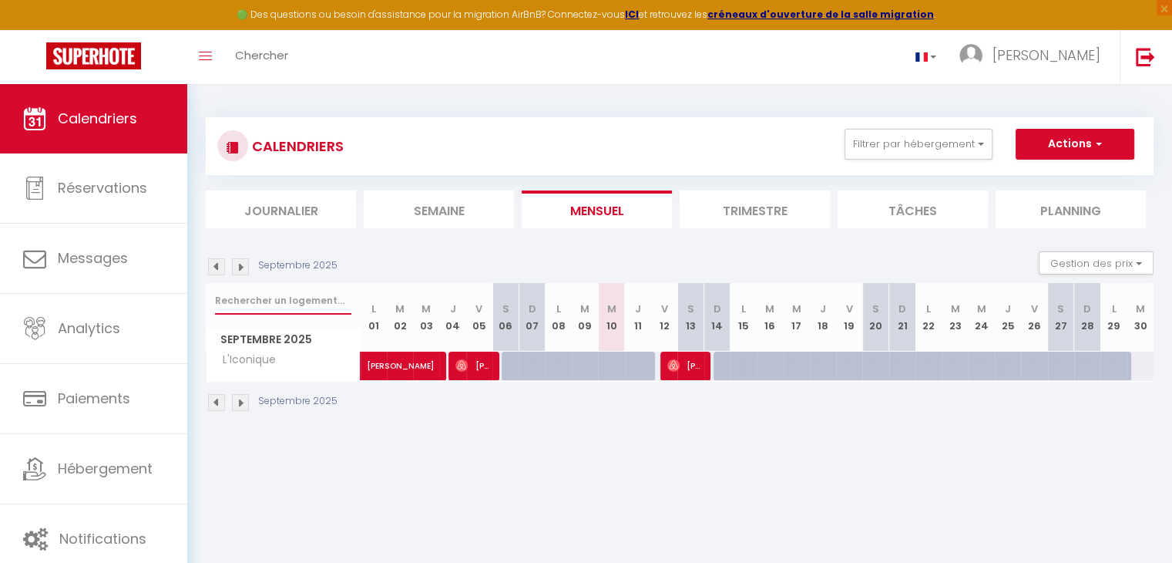
checkbox input "false"
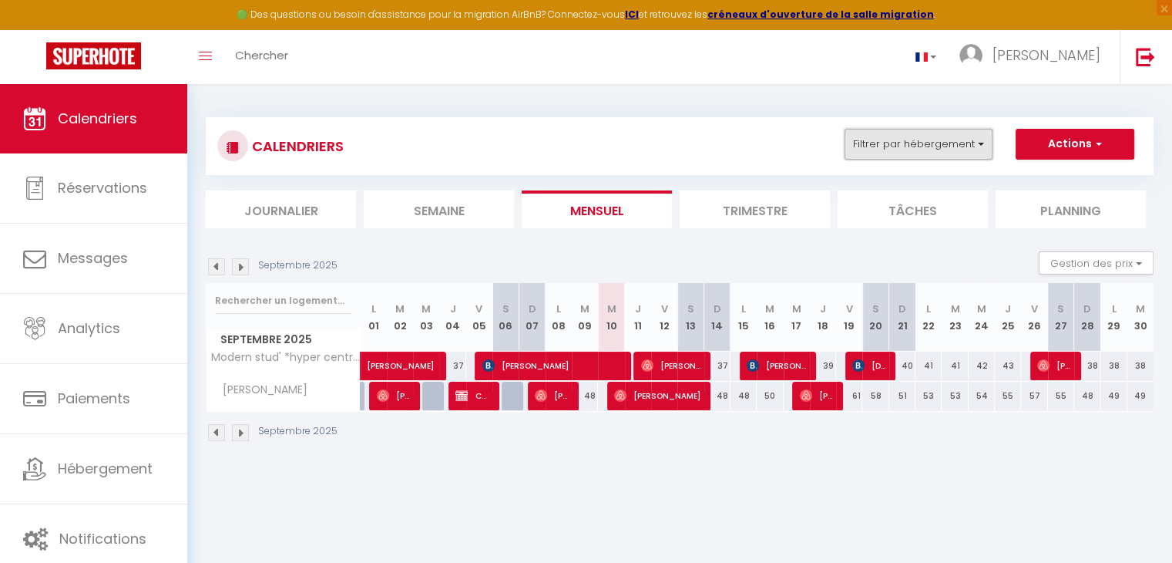
click at [903, 146] on button "Filtrer par hébergement" at bounding box center [919, 144] width 148 height 31
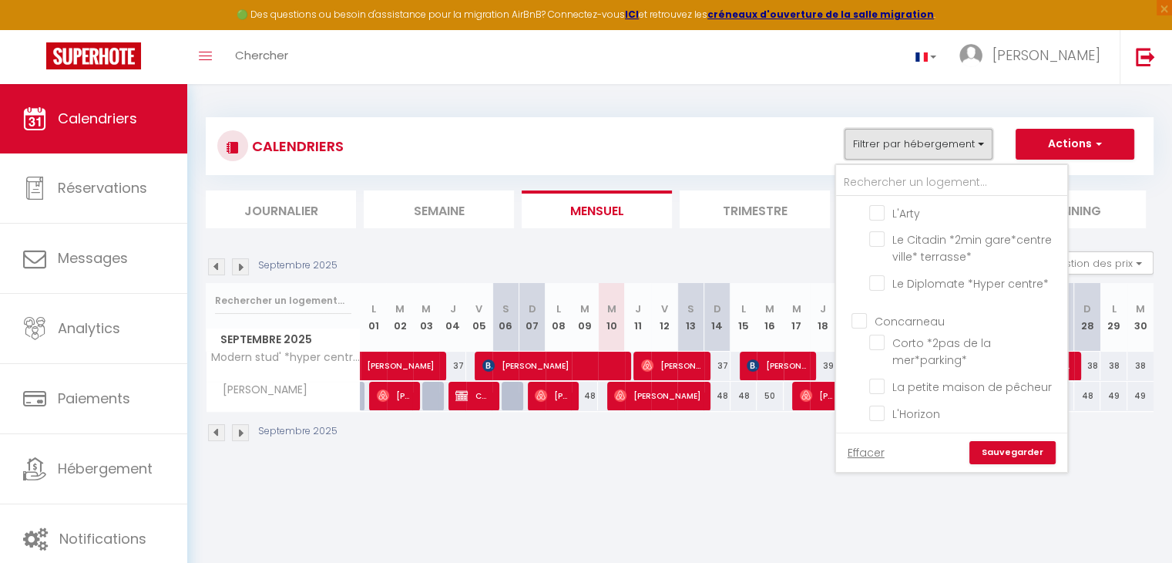
scroll to position [154, 0]
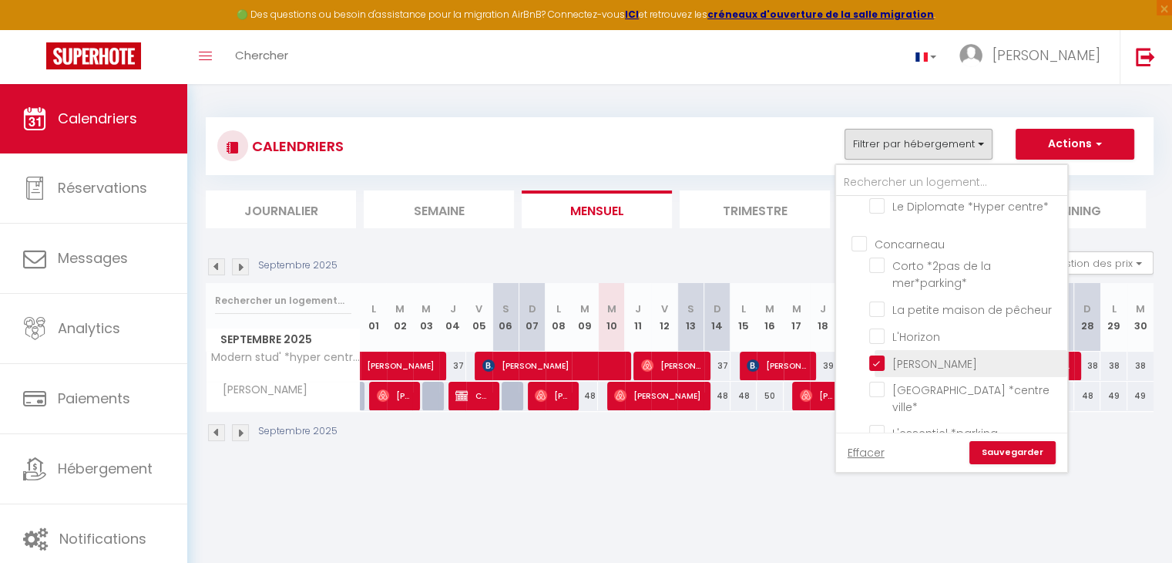
click at [879, 358] on input "[PERSON_NAME]" at bounding box center [965, 362] width 193 height 15
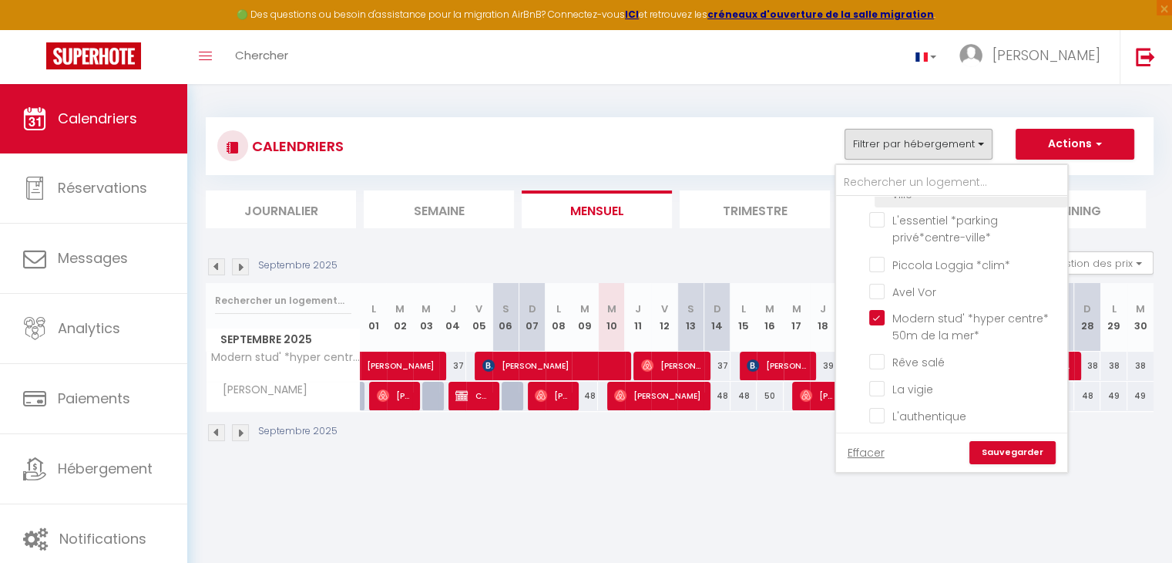
scroll to position [385, 0]
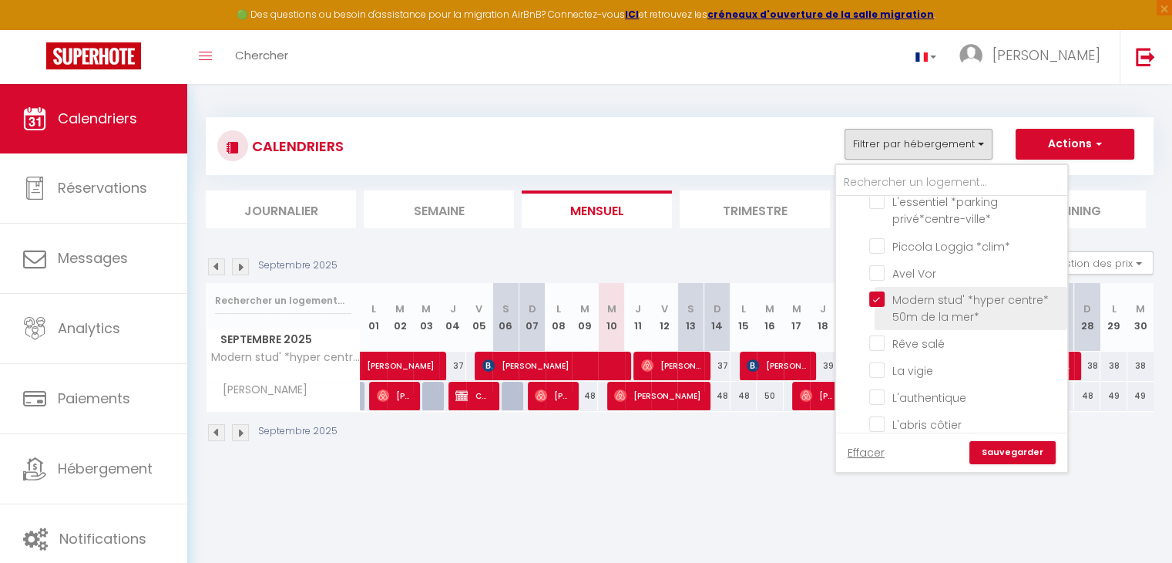
click at [880, 291] on input "Modern stud' *hyper centre* 50m de la mer*" at bounding box center [965, 298] width 193 height 15
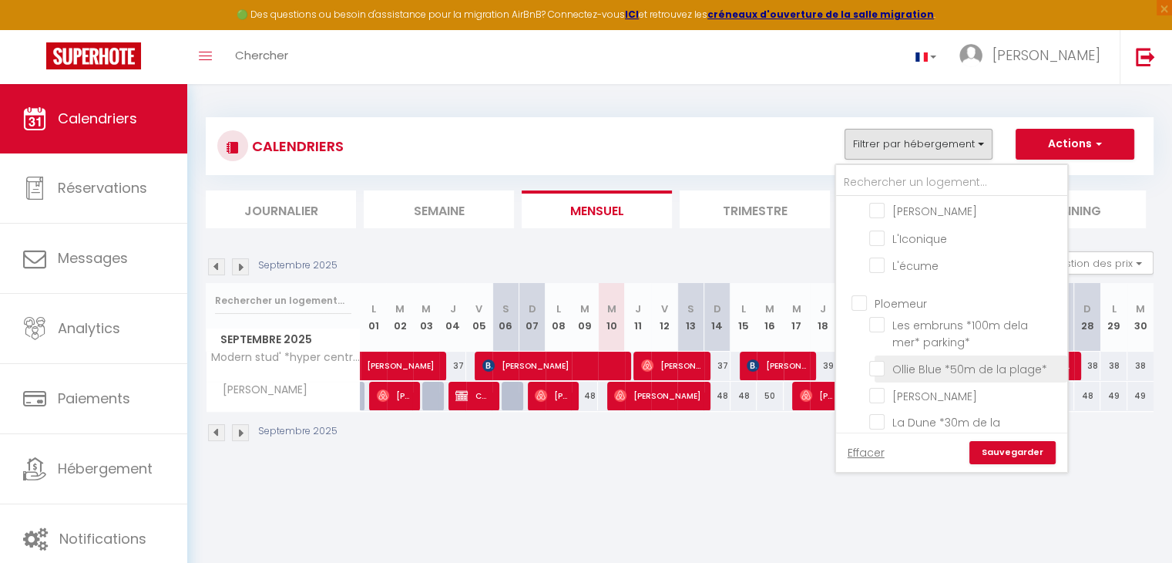
scroll to position [848, 0]
click at [861, 294] on input "Ploemeur" at bounding box center [967, 301] width 231 height 15
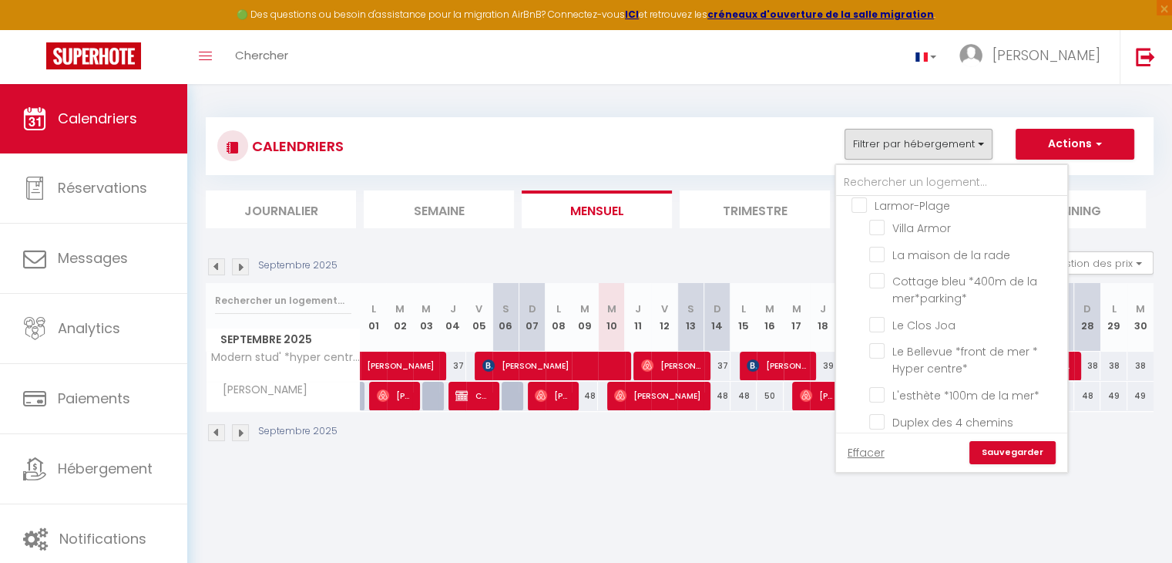
scroll to position [1464, 0]
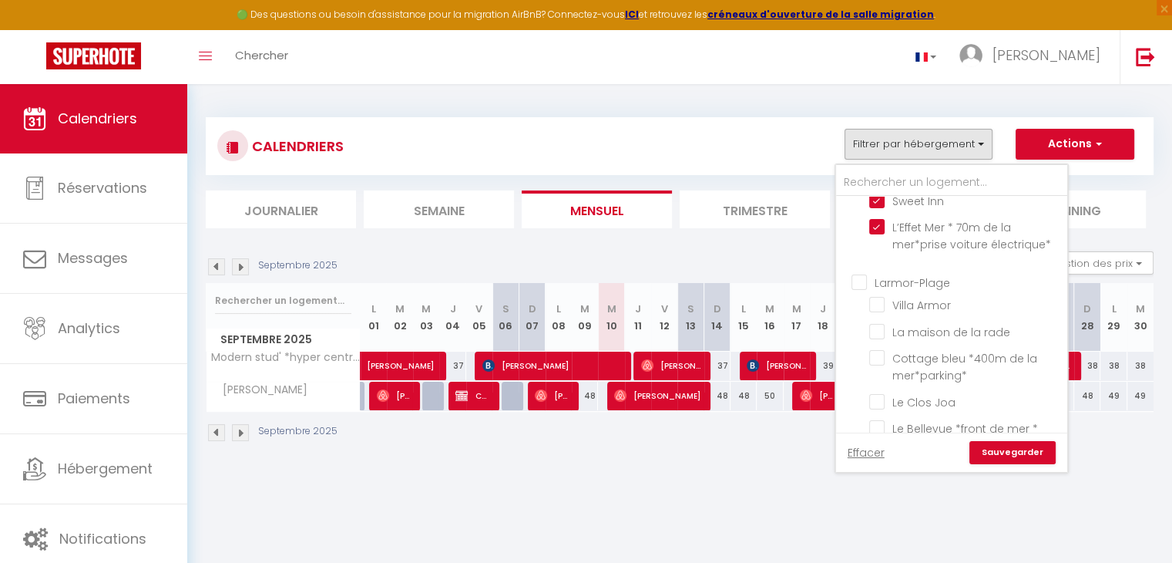
click at [866, 273] on input "Larmor-Plage" at bounding box center [967, 280] width 231 height 15
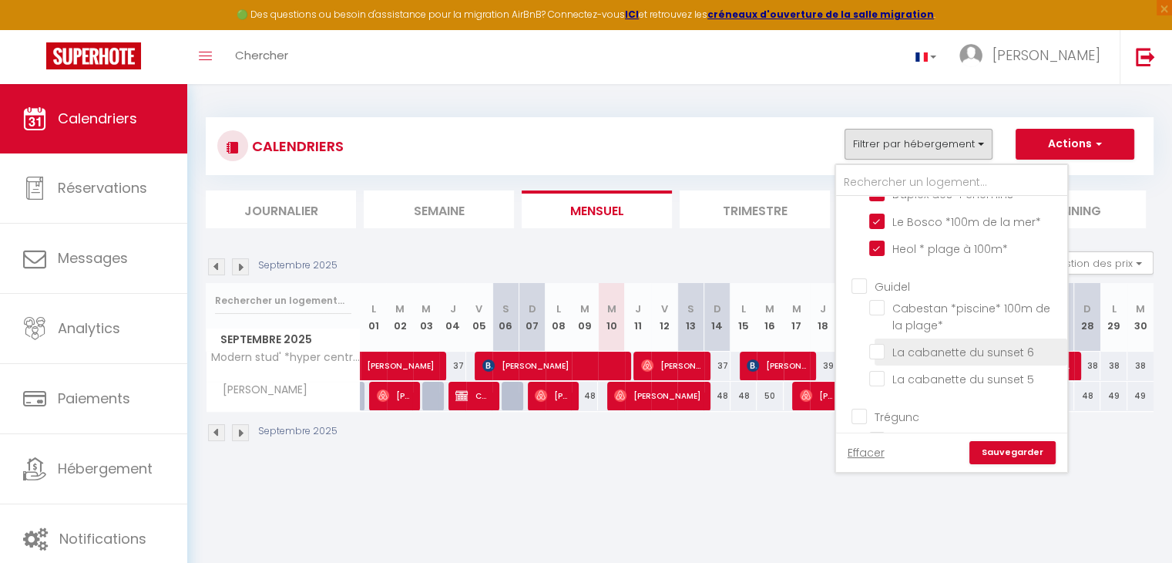
scroll to position [1773, 0]
click at [863, 274] on input "Guidel" at bounding box center [967, 281] width 231 height 15
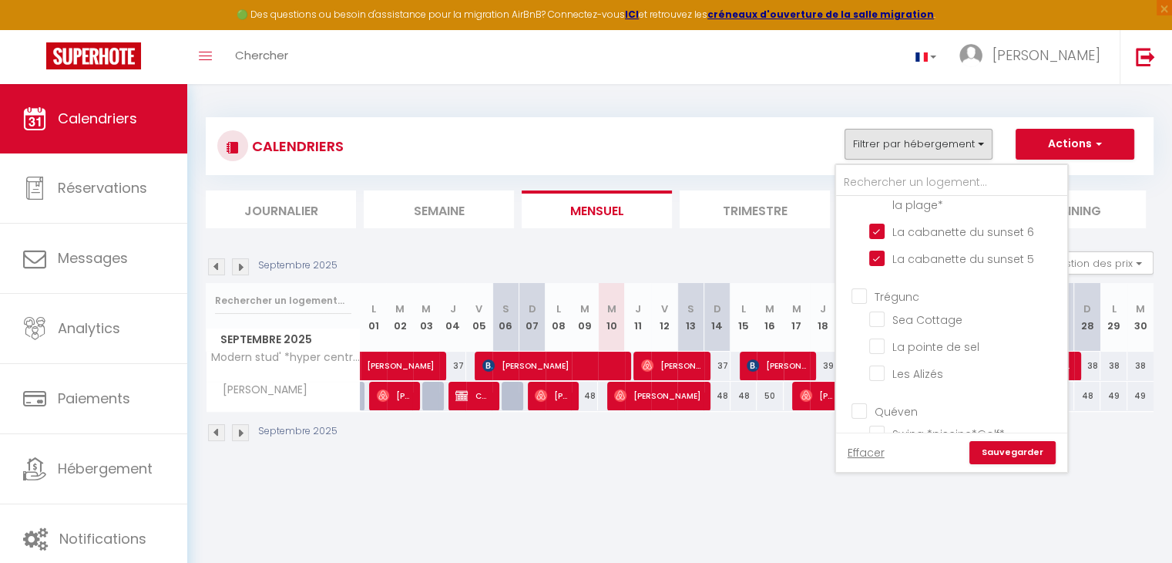
scroll to position [1927, 0]
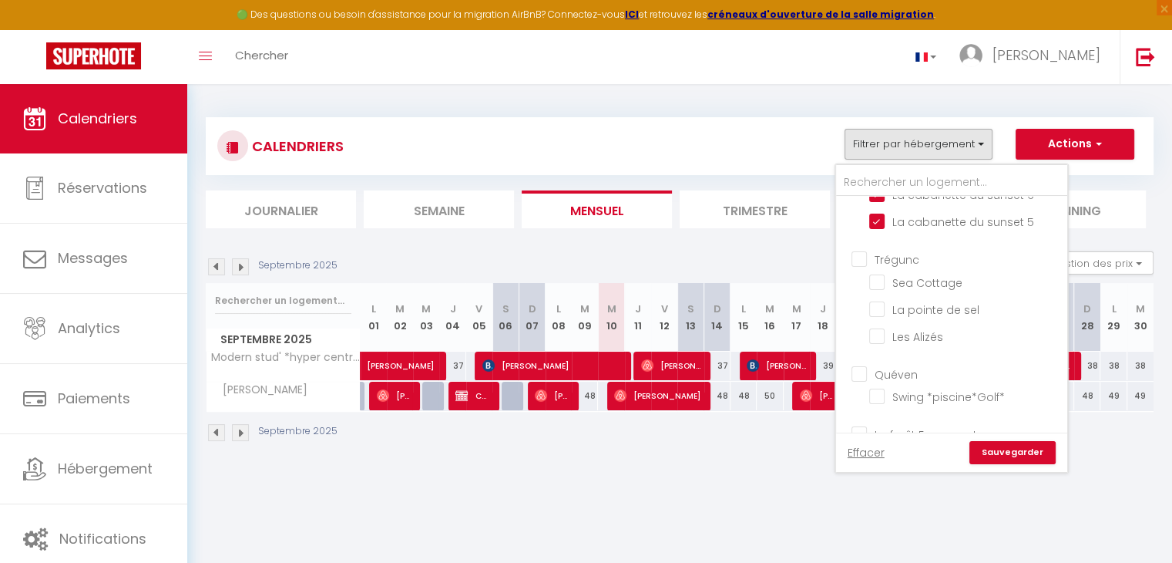
click at [1028, 454] on link "Sauvegarder" at bounding box center [1013, 452] width 86 height 23
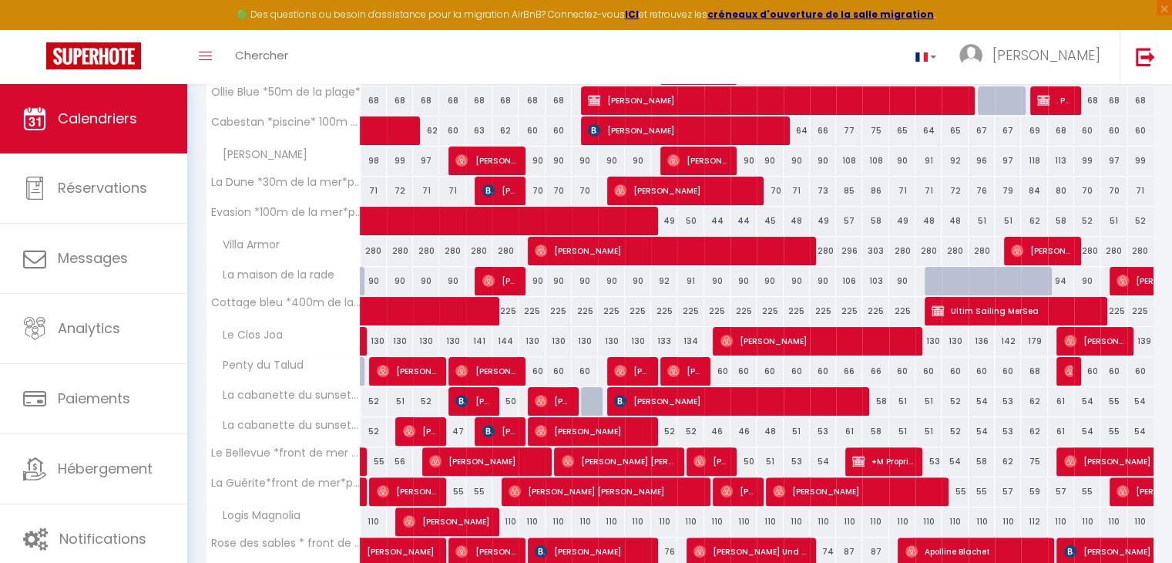
scroll to position [462, 0]
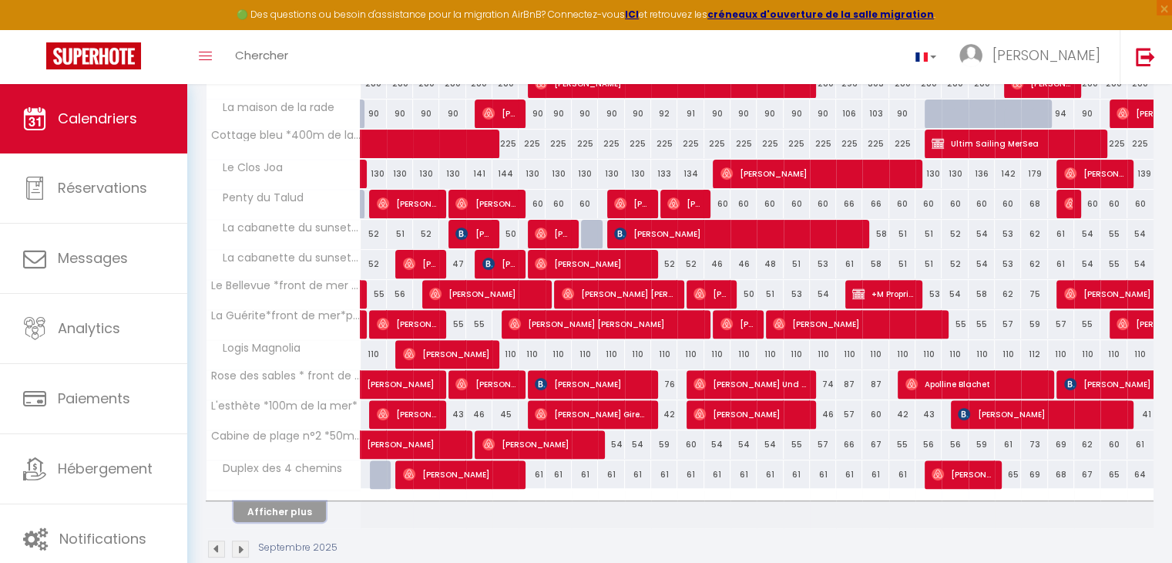
click at [294, 505] on button "Afficher plus" at bounding box center [280, 511] width 92 height 21
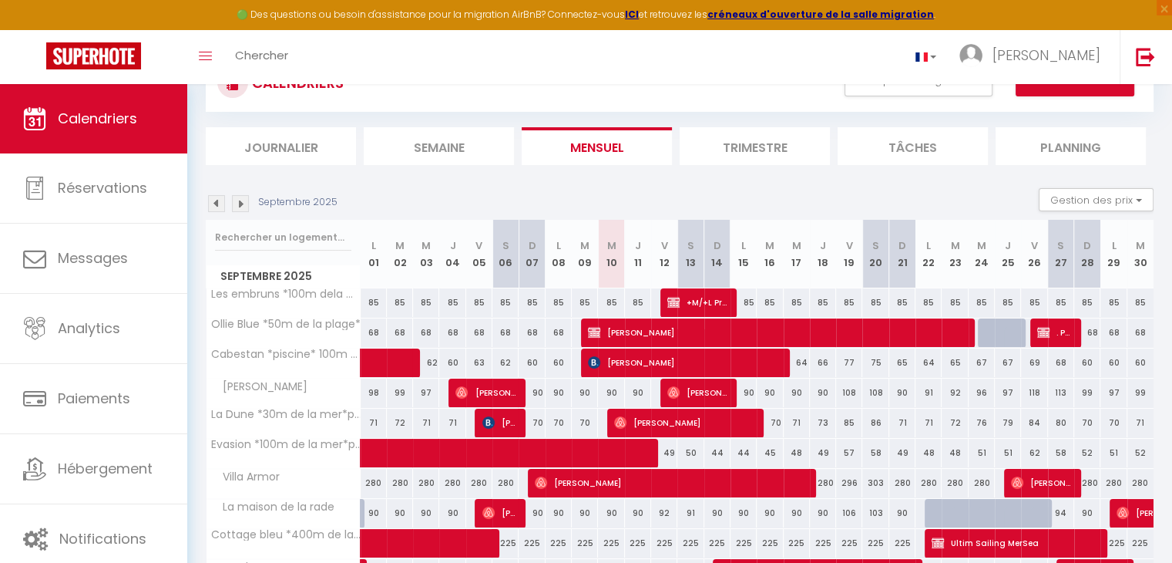
scroll to position [0, 0]
